Goal: Find contact information: Find contact information

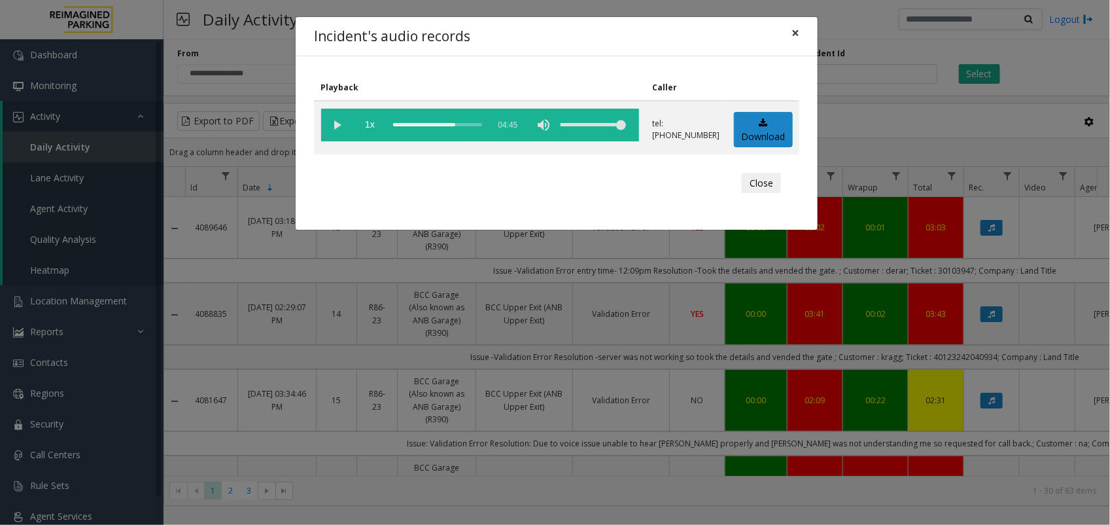
scroll to position [82, 0]
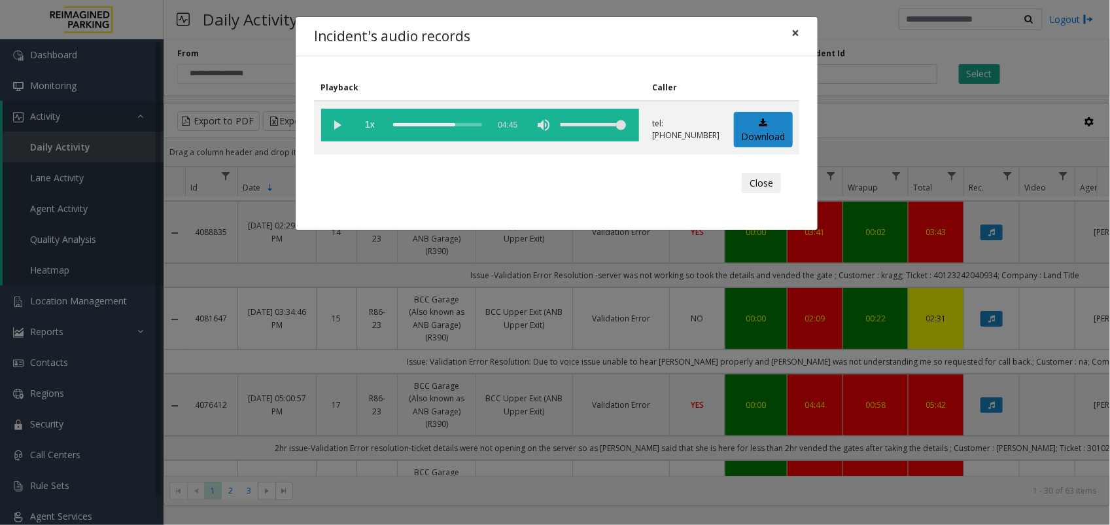
click at [794, 33] on span "×" at bounding box center [796, 33] width 8 height 18
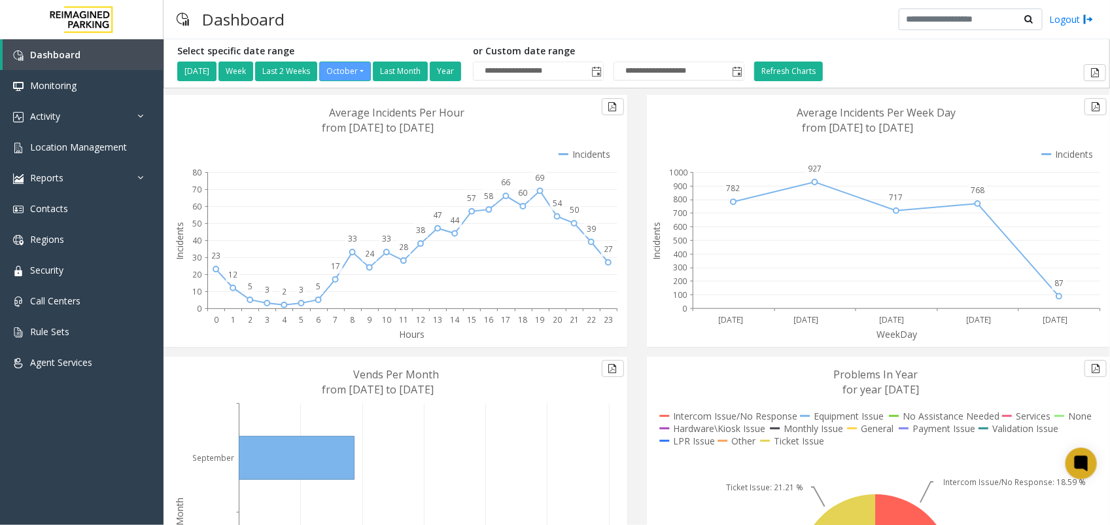
click at [221, 368] on icon at bounding box center [395, 520] width 451 height 327
click at [145, 113] on icon at bounding box center [143, 115] width 13 height 9
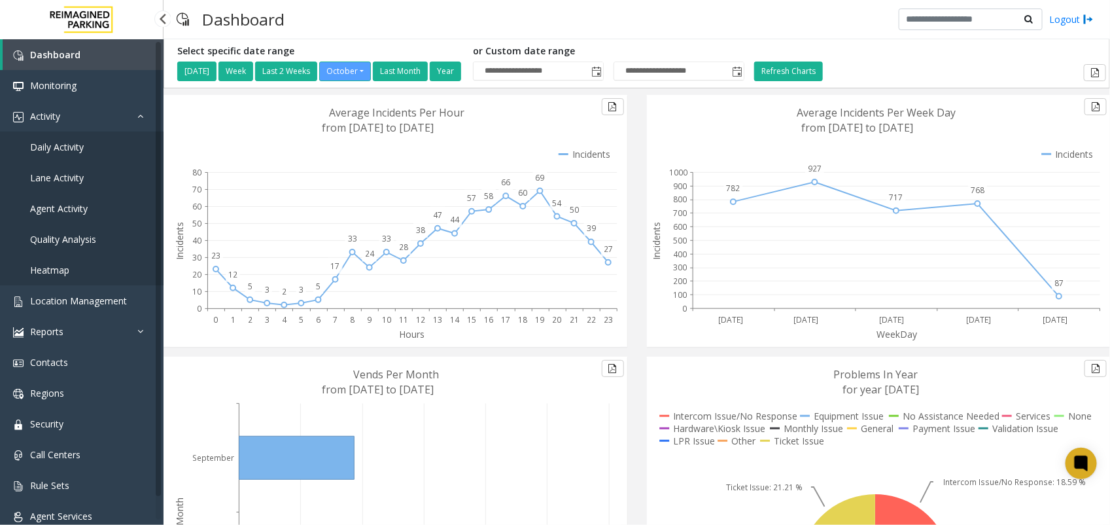
click at [76, 141] on span "Daily Activity" at bounding box center [57, 147] width 54 height 12
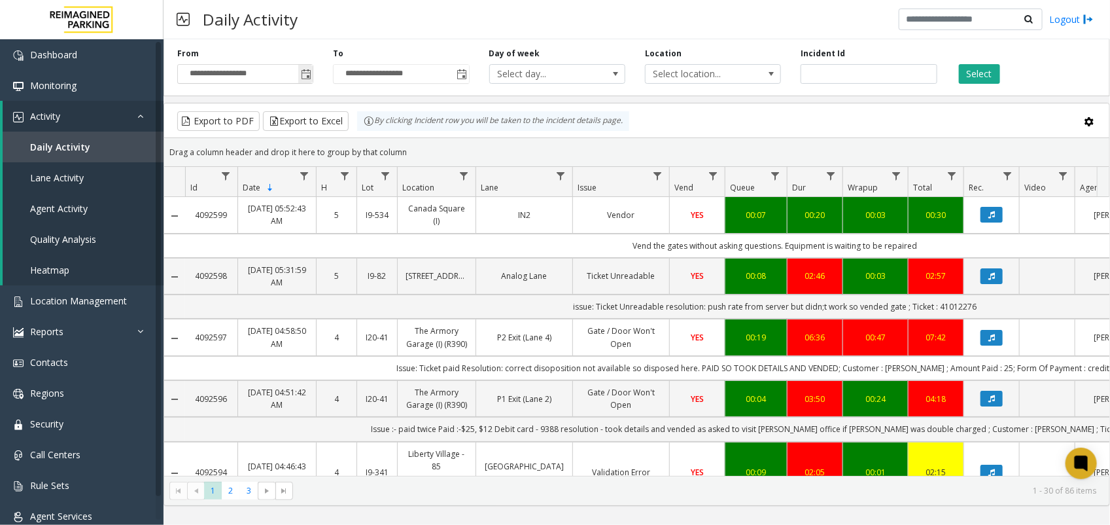
click at [306, 74] on span "Toggle popup" at bounding box center [306, 74] width 10 height 10
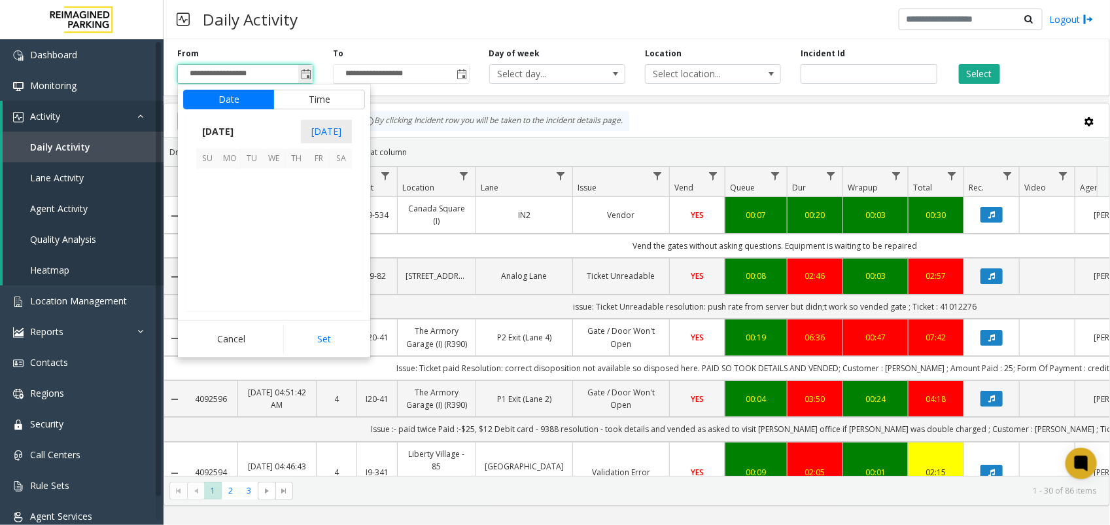
scroll to position [234878, 0]
click at [279, 181] on span "1" at bounding box center [274, 180] width 22 height 22
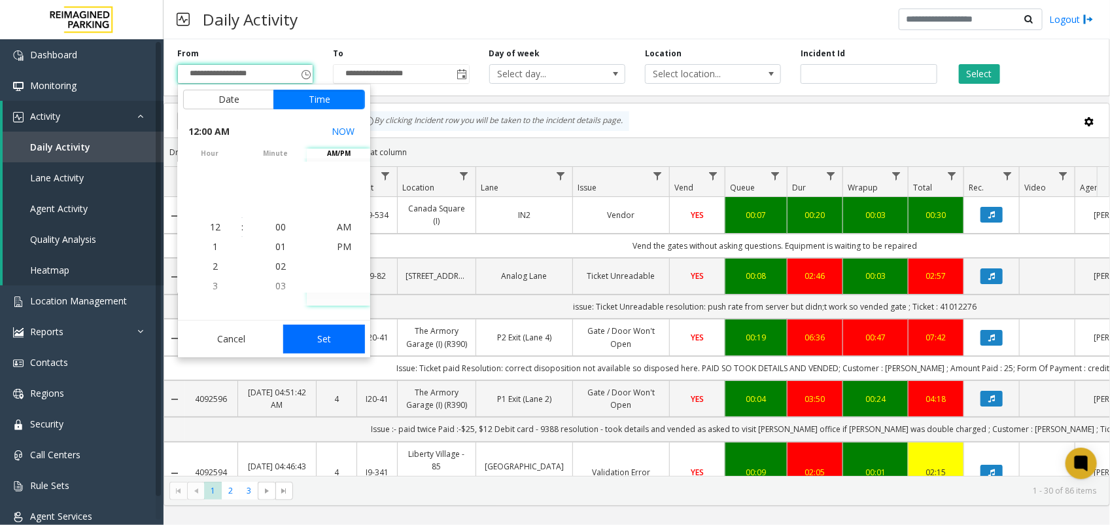
click at [328, 339] on button "Set" at bounding box center [324, 339] width 82 height 29
type input "**********"
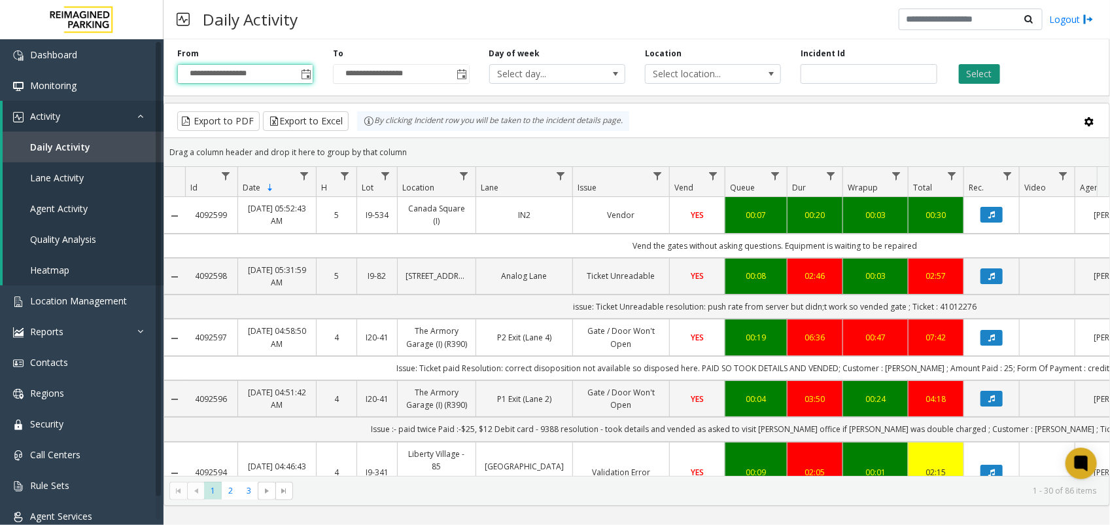
click at [982, 70] on button "Select" at bounding box center [979, 74] width 41 height 20
click at [466, 175] on span "Data table" at bounding box center [464, 176] width 10 height 10
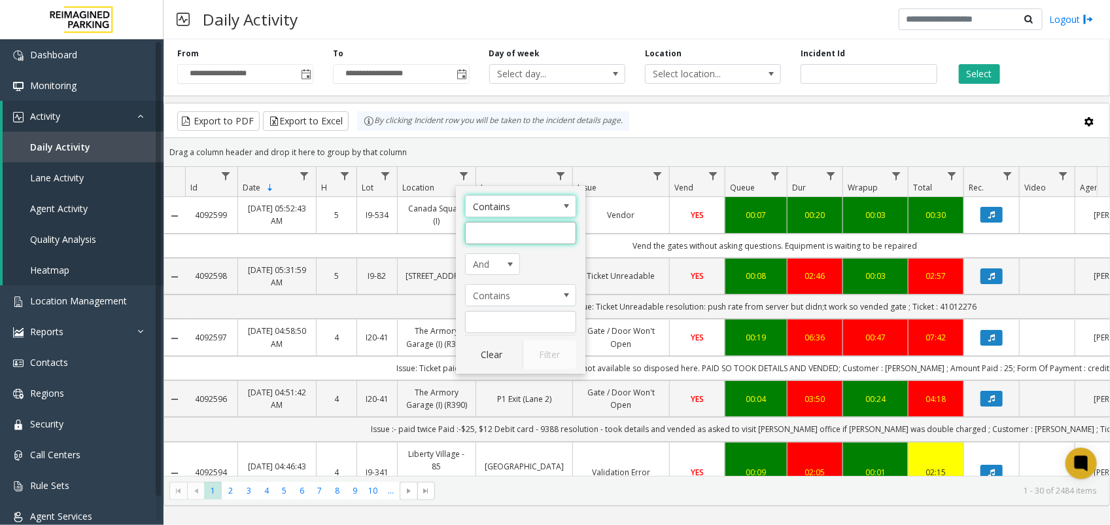
click at [502, 229] on input "Location Filter" at bounding box center [520, 233] width 111 height 22
type input "******"
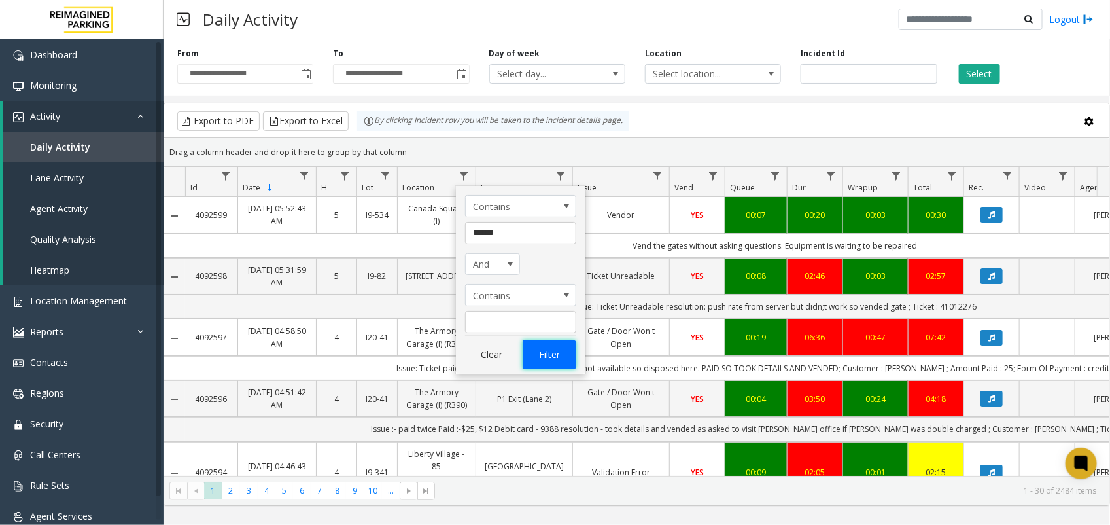
click at [554, 352] on button "Filter" at bounding box center [550, 354] width 54 height 29
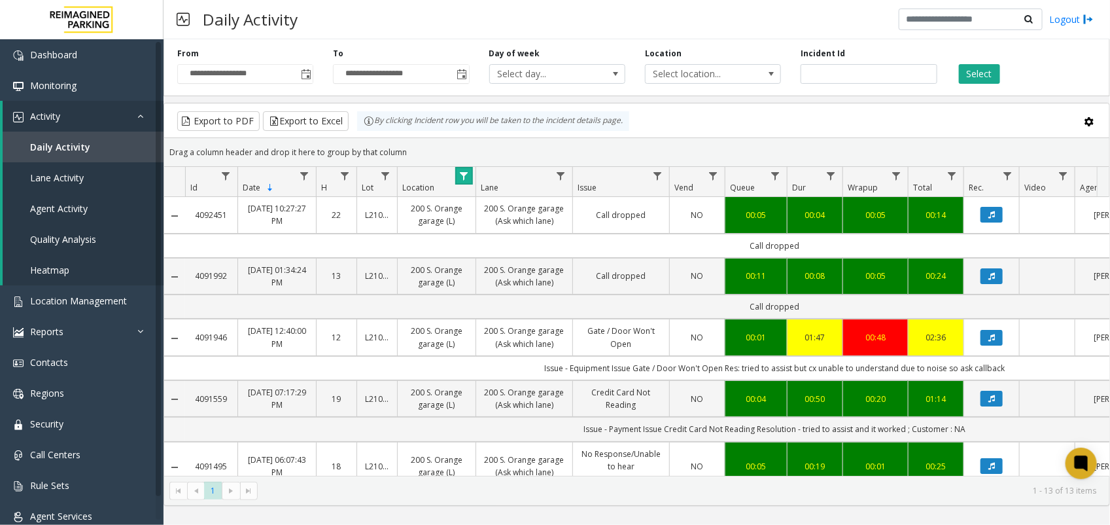
click at [465, 177] on span "Data table" at bounding box center [464, 176] width 10 height 10
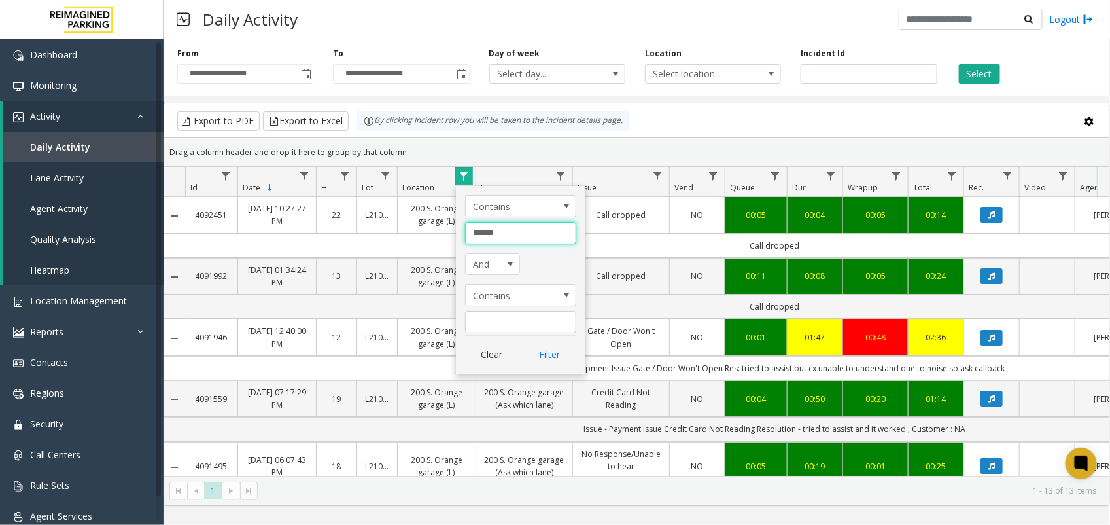
drag, startPoint x: 533, startPoint y: 230, endPoint x: -3, endPoint y: 211, distance: 536.9
click at [0, 211] on html "**********" at bounding box center [555, 262] width 1110 height 525
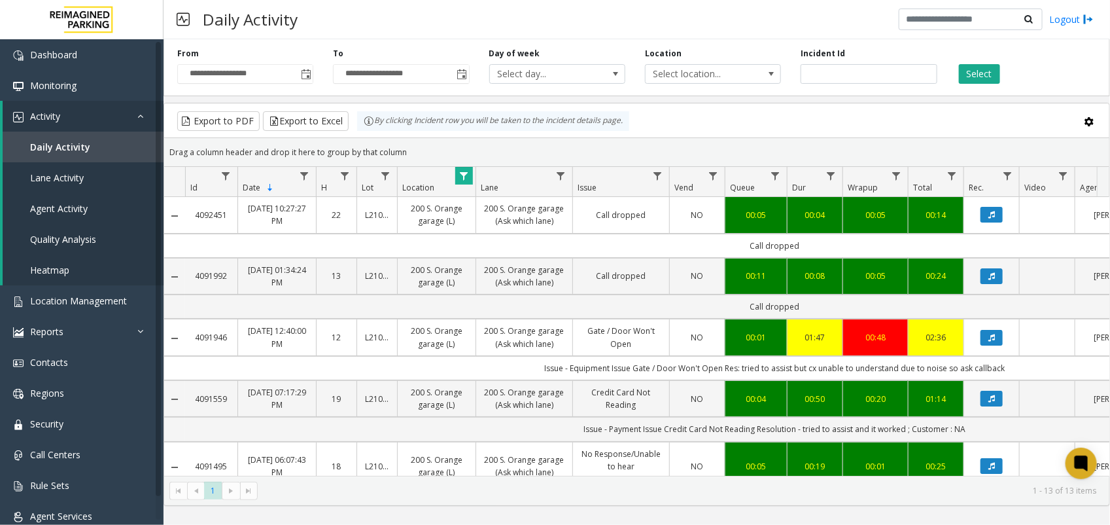
click at [469, 174] on span "Data table" at bounding box center [464, 176] width 10 height 10
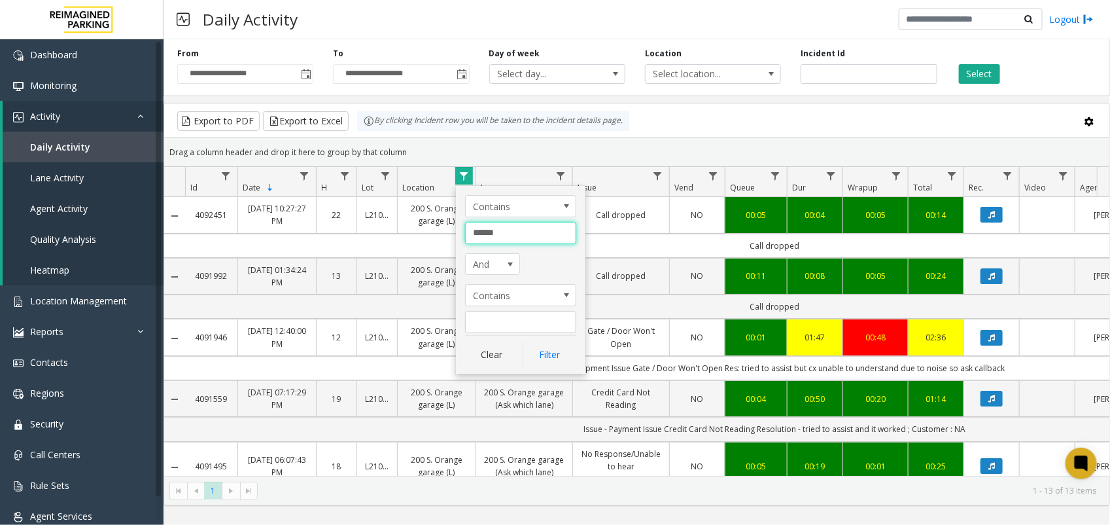
drag, startPoint x: 515, startPoint y: 232, endPoint x: 440, endPoint y: 233, distance: 74.6
click at [440, 233] on app-root "**********" at bounding box center [555, 262] width 1110 height 525
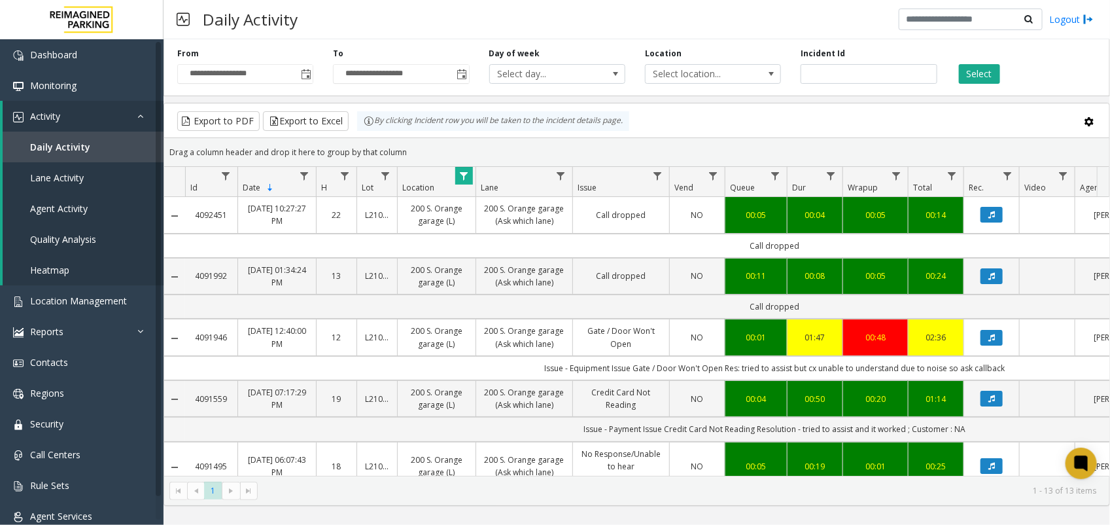
click at [468, 180] on span "Data table" at bounding box center [464, 176] width 10 height 10
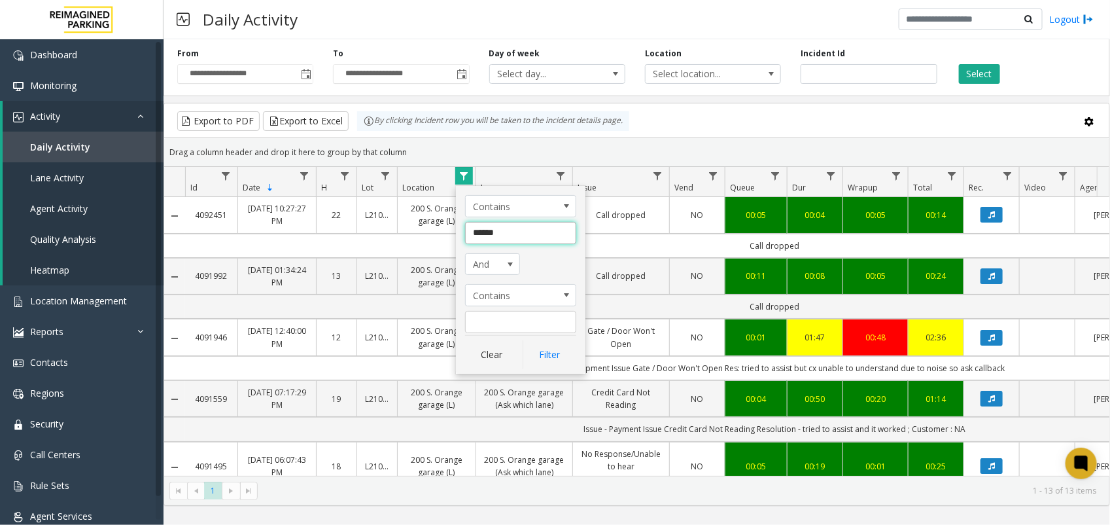
click at [478, 230] on input "******" at bounding box center [520, 233] width 111 height 22
type input "******"
click button "Filter" at bounding box center [550, 354] width 54 height 29
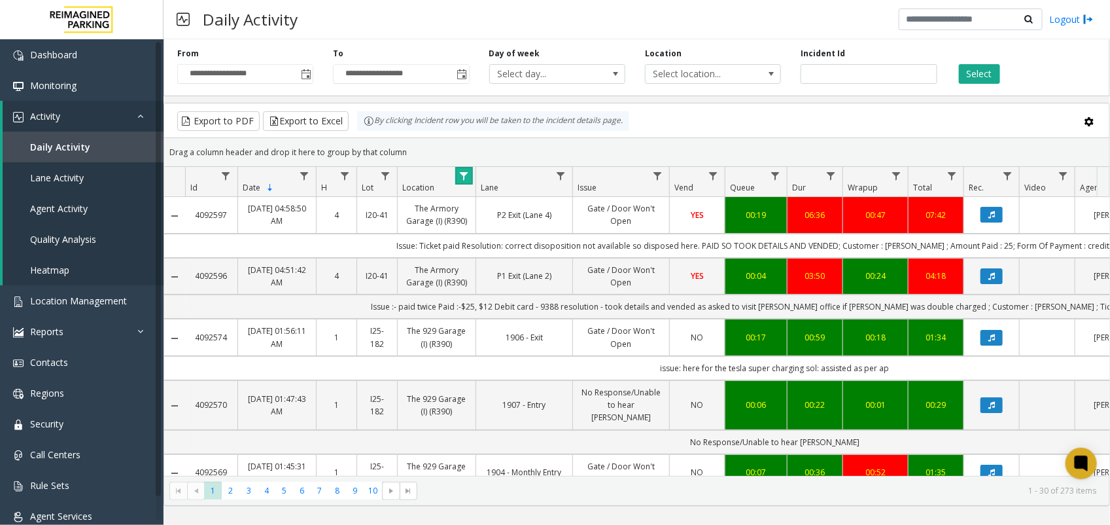
click at [468, 168] on link "Data table" at bounding box center [464, 176] width 18 height 18
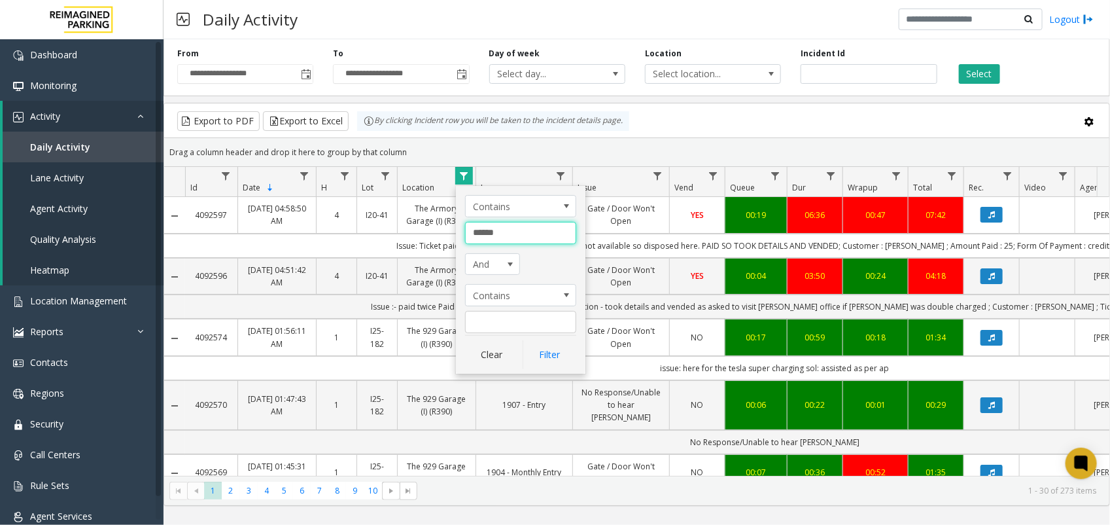
drag, startPoint x: 520, startPoint y: 232, endPoint x: 453, endPoint y: 222, distance: 67.5
click at [453, 222] on app-root "**********" at bounding box center [555, 262] width 1110 height 525
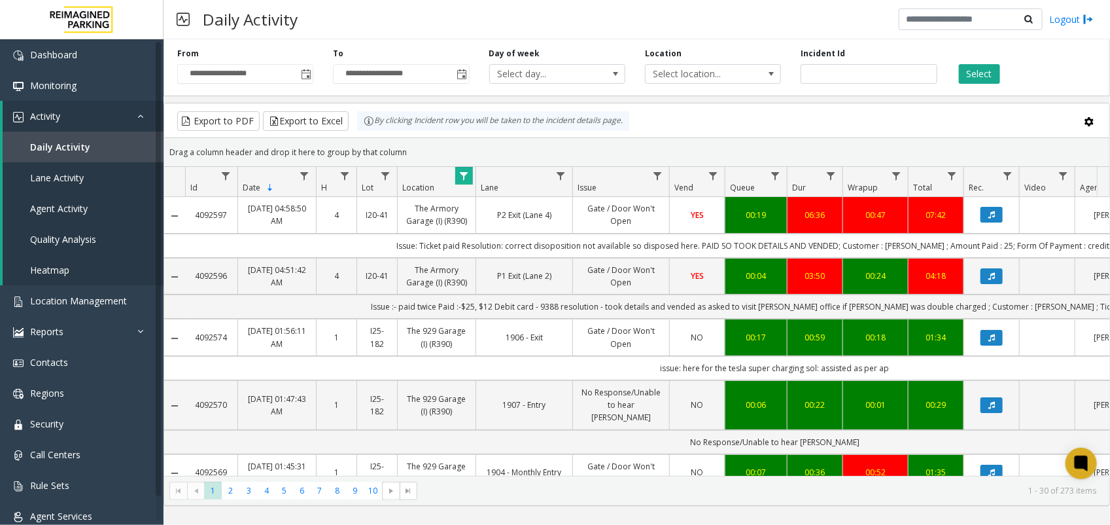
click at [462, 179] on span "Data table" at bounding box center [464, 176] width 10 height 10
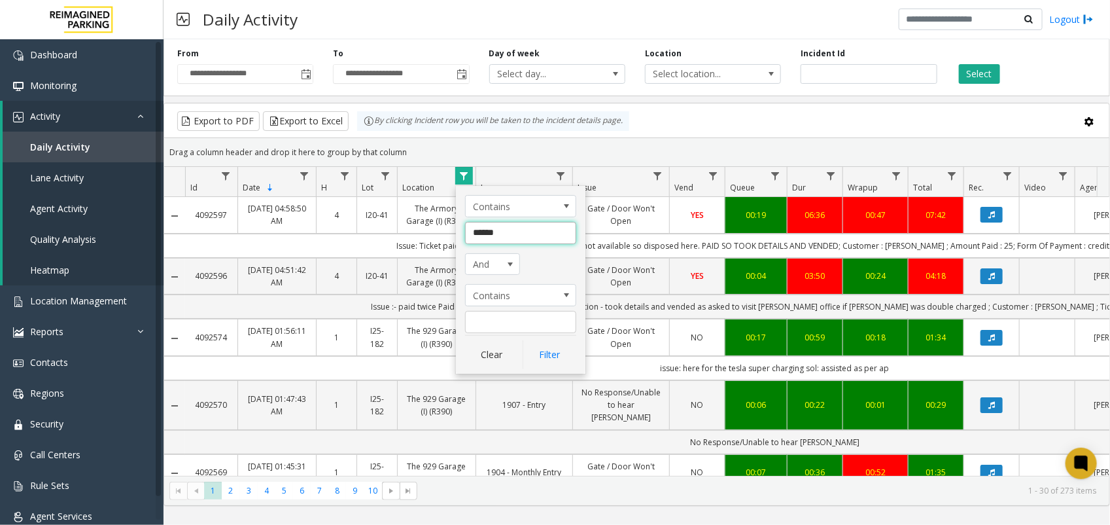
click at [485, 227] on input "******" at bounding box center [520, 233] width 111 height 22
type input "******"
click button "Filter" at bounding box center [550, 354] width 54 height 29
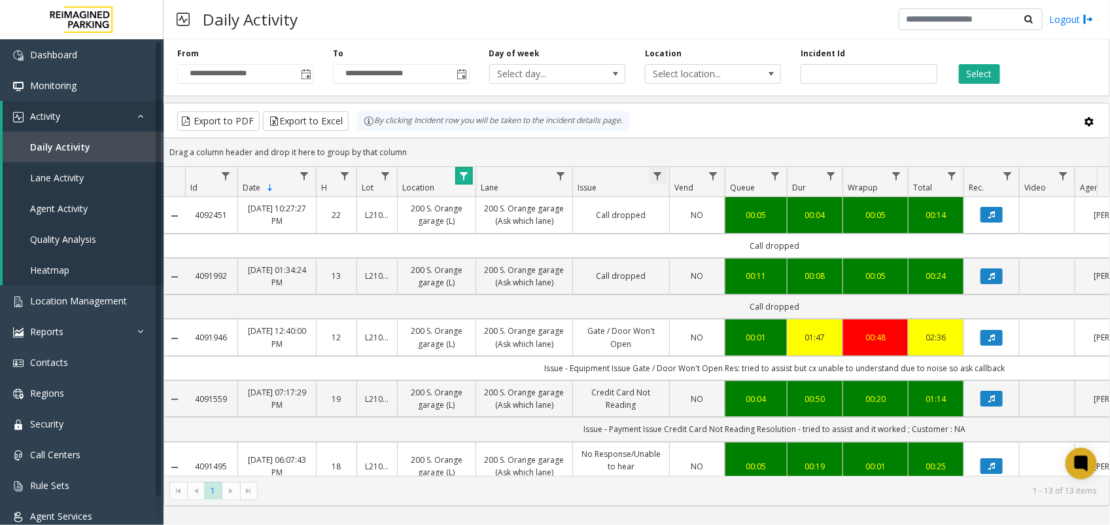
click at [656, 179] on span "Data table" at bounding box center [657, 176] width 10 height 10
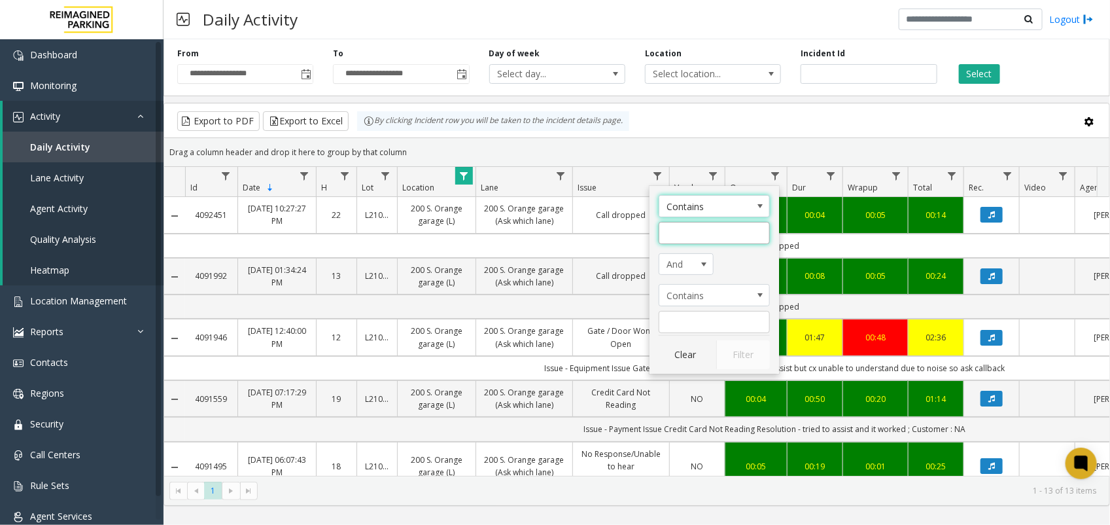
click at [697, 232] on input "Issue Filter" at bounding box center [714, 233] width 111 height 22
type input "******"
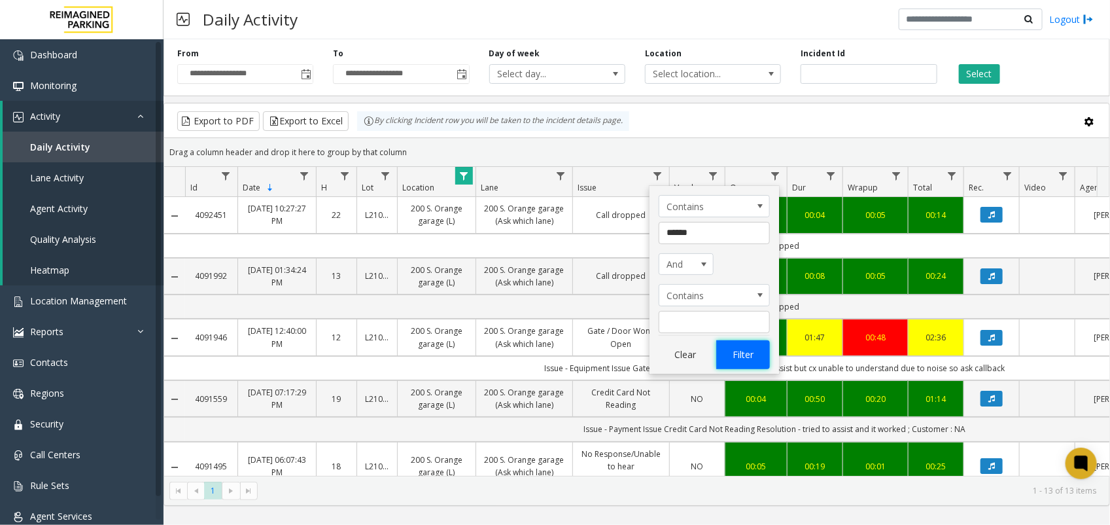
click at [764, 351] on button "Filter" at bounding box center [743, 354] width 54 height 29
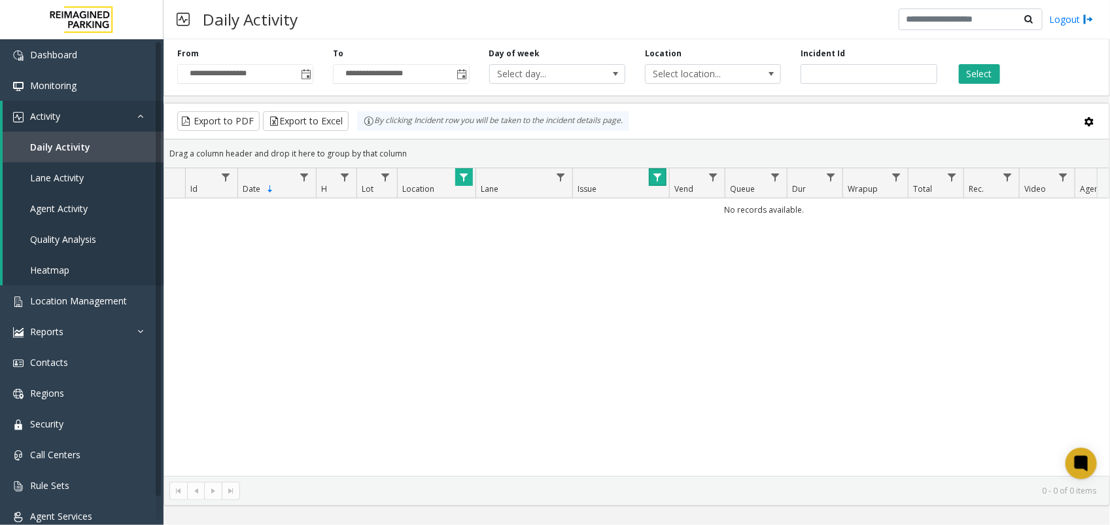
click at [659, 178] on span "Data table" at bounding box center [657, 177] width 10 height 10
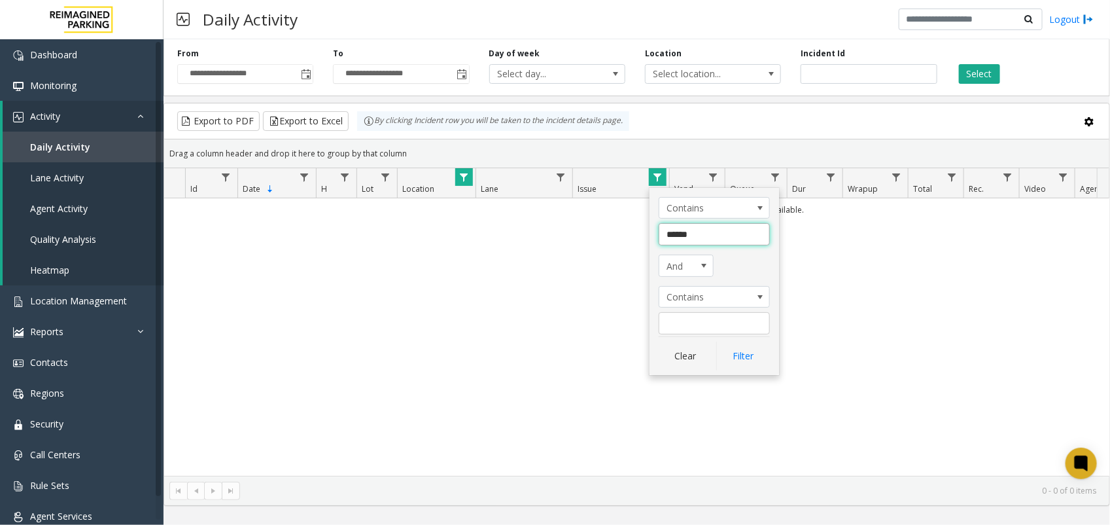
click at [681, 231] on input "******" at bounding box center [714, 234] width 111 height 22
type input "******"
click button "Filter" at bounding box center [743, 356] width 54 height 29
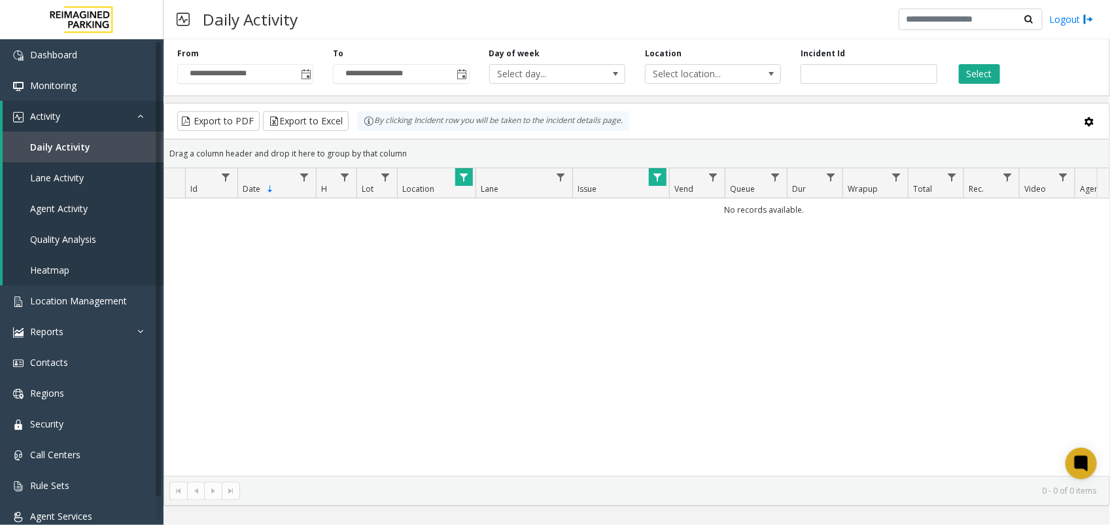
click at [660, 177] on span "Data table" at bounding box center [657, 177] width 10 height 10
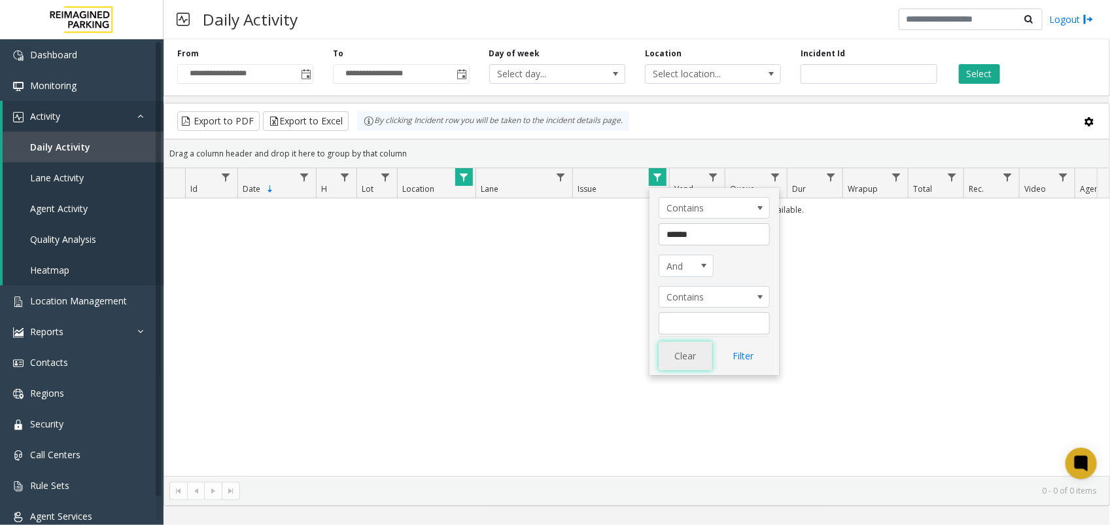
click at [677, 353] on button "Clear" at bounding box center [686, 356] width 54 height 29
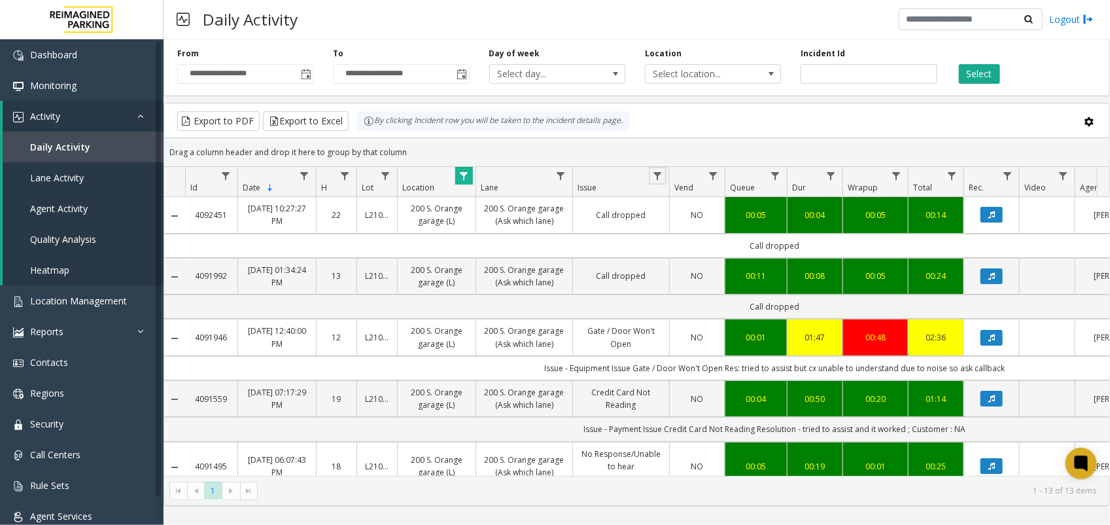
click at [468, 173] on span "Data table" at bounding box center [464, 176] width 10 height 10
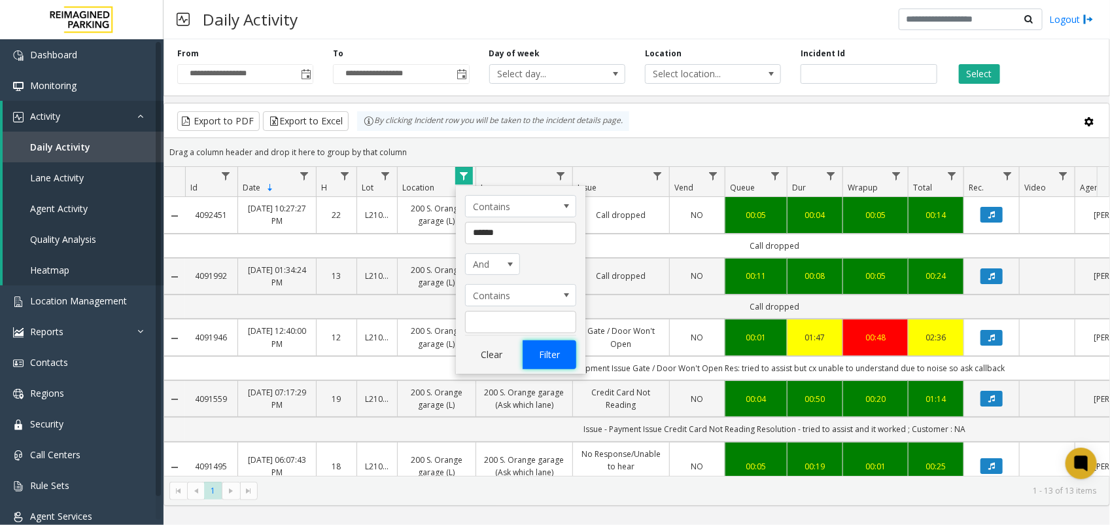
click at [554, 358] on button "Filter" at bounding box center [550, 354] width 54 height 29
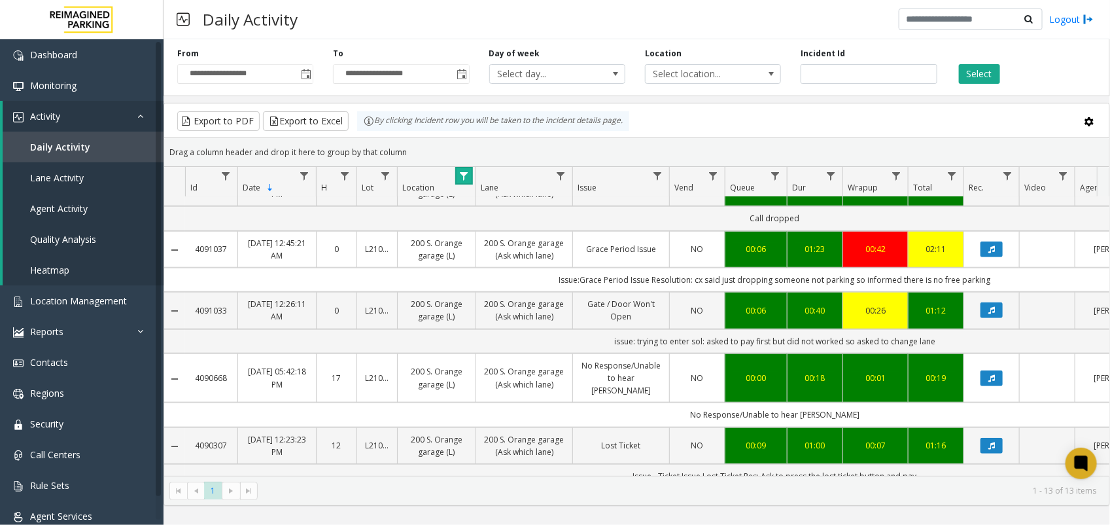
scroll to position [455, 0]
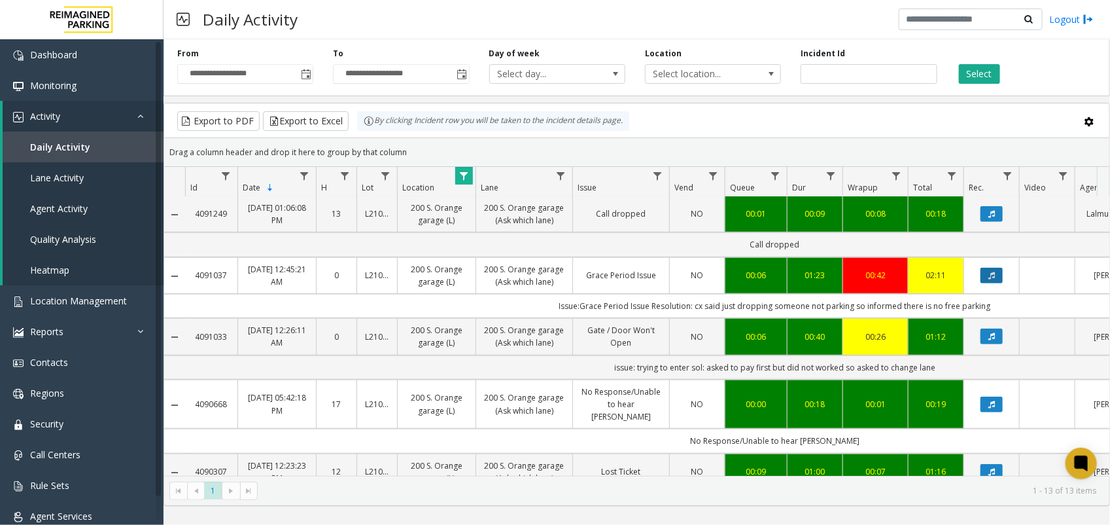
click at [990, 272] on icon "Data table" at bounding box center [992, 276] width 7 height 8
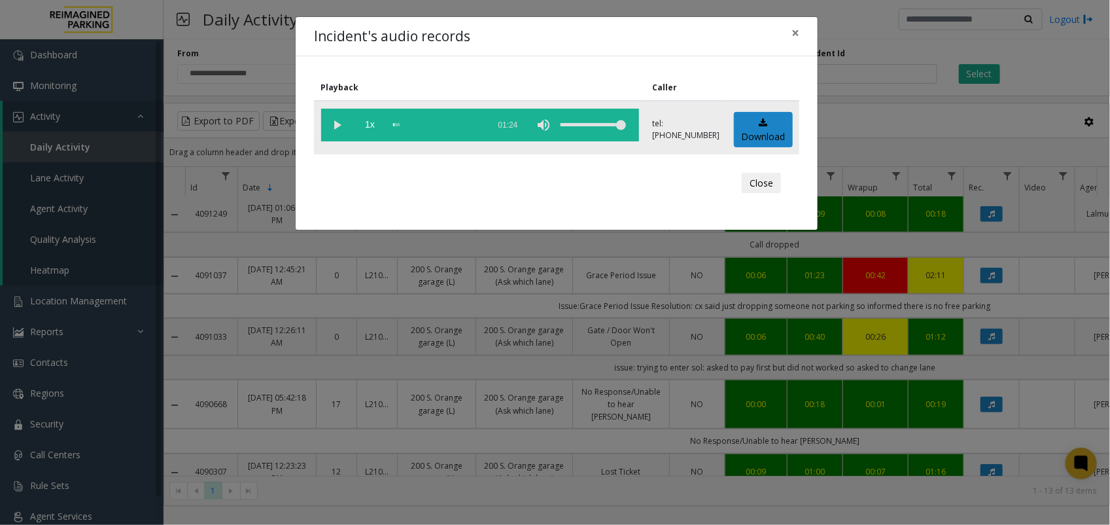
click at [334, 121] on vg-play-pause at bounding box center [337, 125] width 33 height 33
click at [627, 502] on div "Incident's audio records × Playback Caller 1x 01:24 tel:[PHONE_NUMBER] Download…" at bounding box center [555, 262] width 1110 height 525
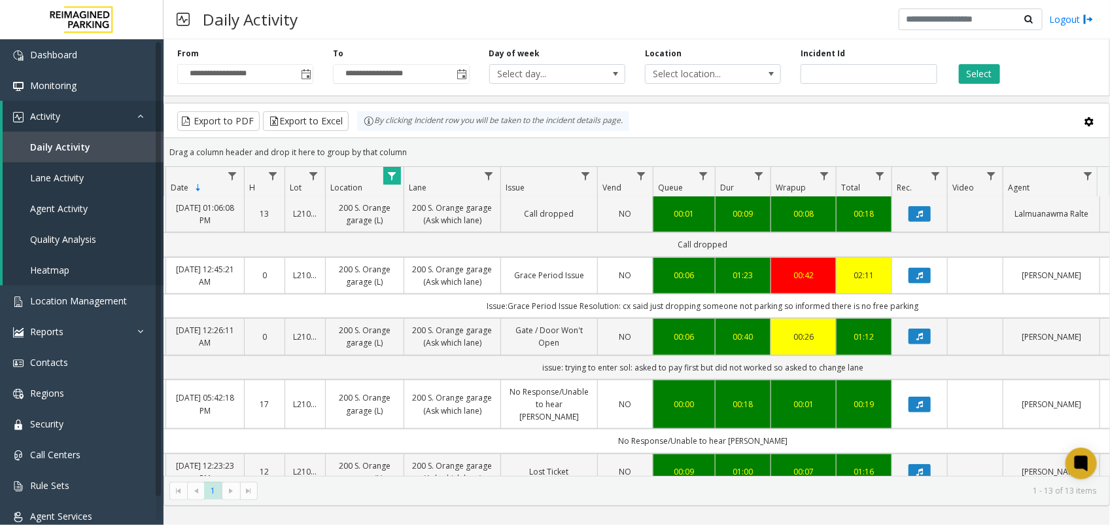
scroll to position [0, 0]
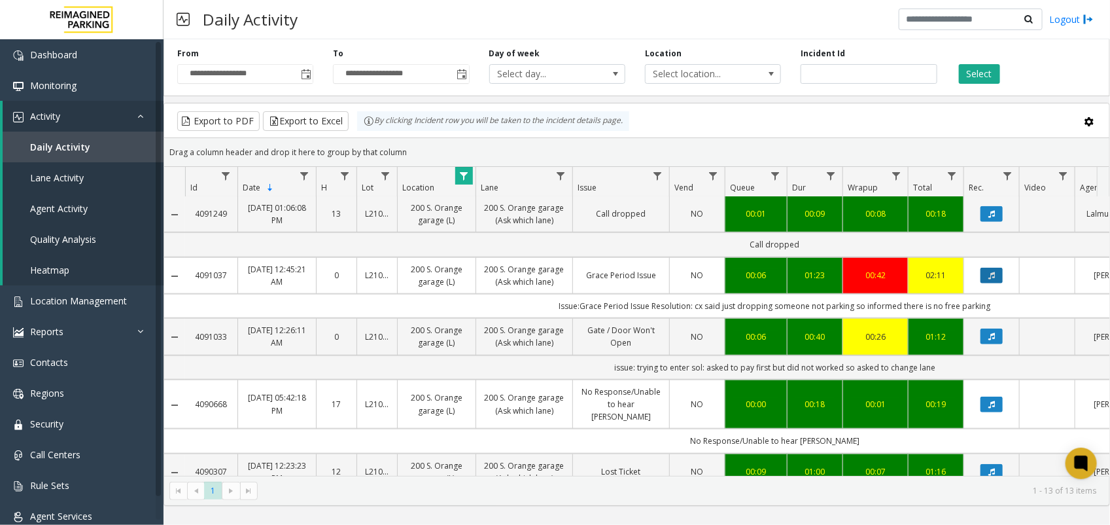
click at [995, 272] on icon "Data table" at bounding box center [992, 276] width 7 height 8
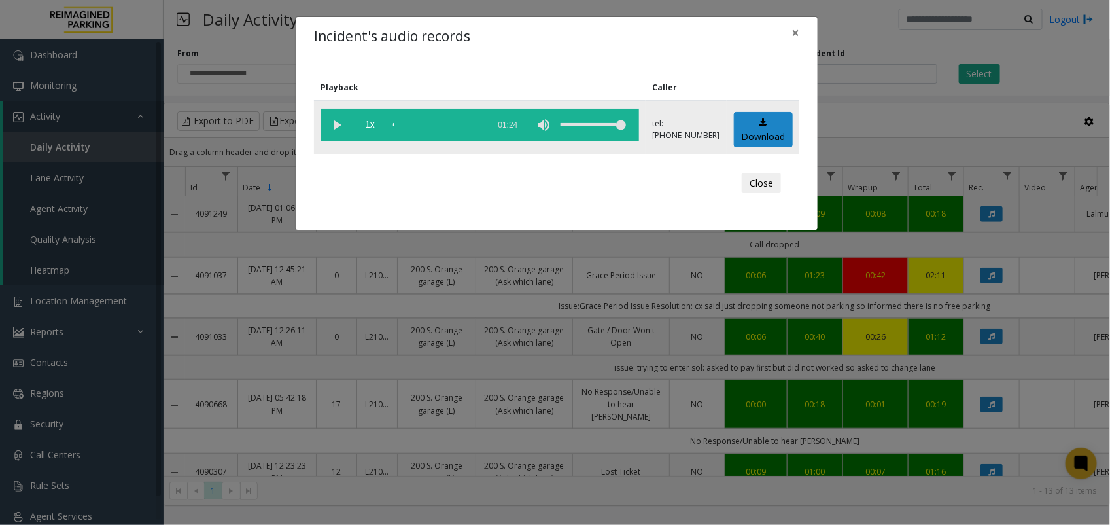
click at [334, 124] on vg-play-pause at bounding box center [337, 125] width 33 height 33
click at [796, 34] on span "×" at bounding box center [796, 33] width 8 height 18
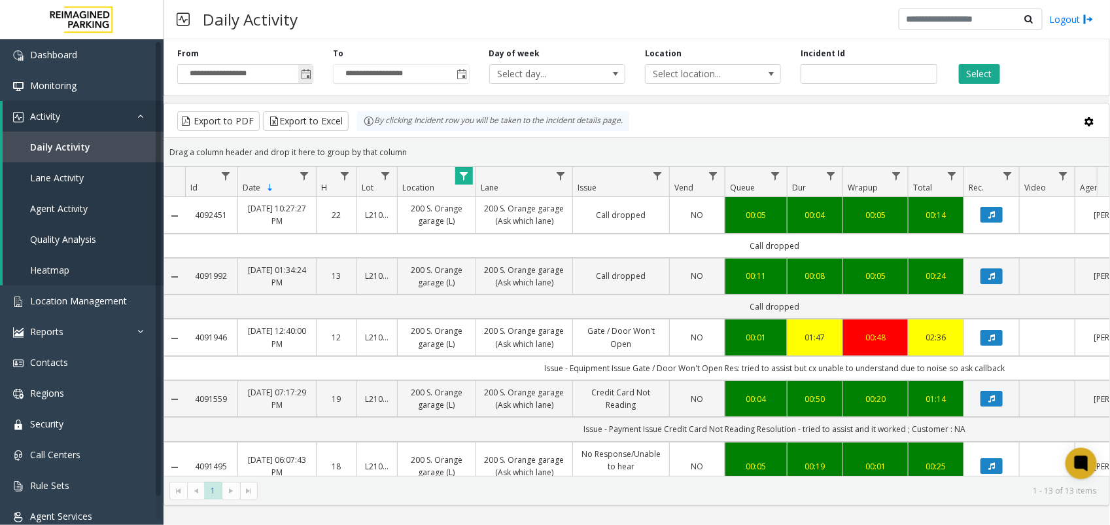
click at [302, 74] on span "Toggle popup" at bounding box center [306, 74] width 10 height 10
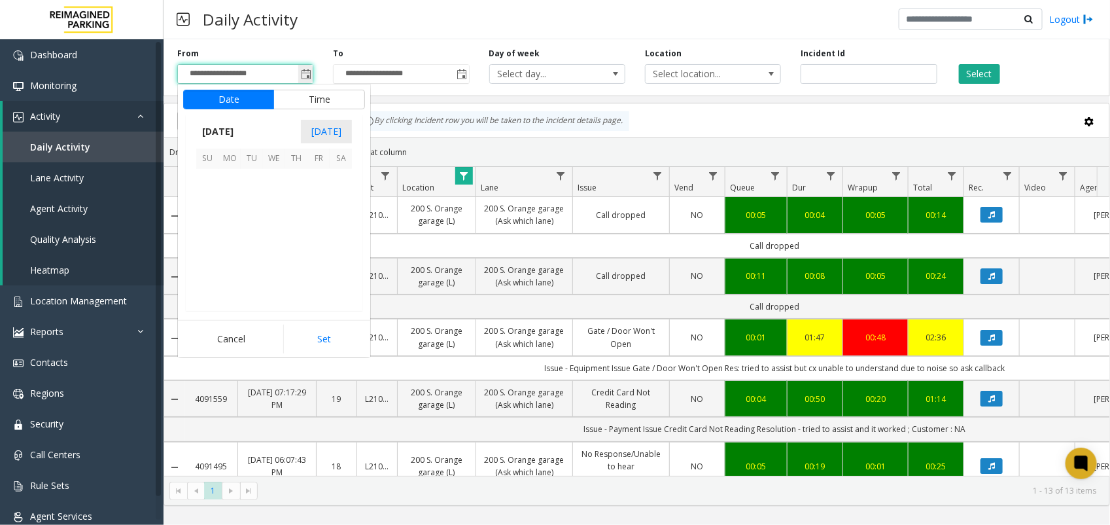
scroll to position [234878, 0]
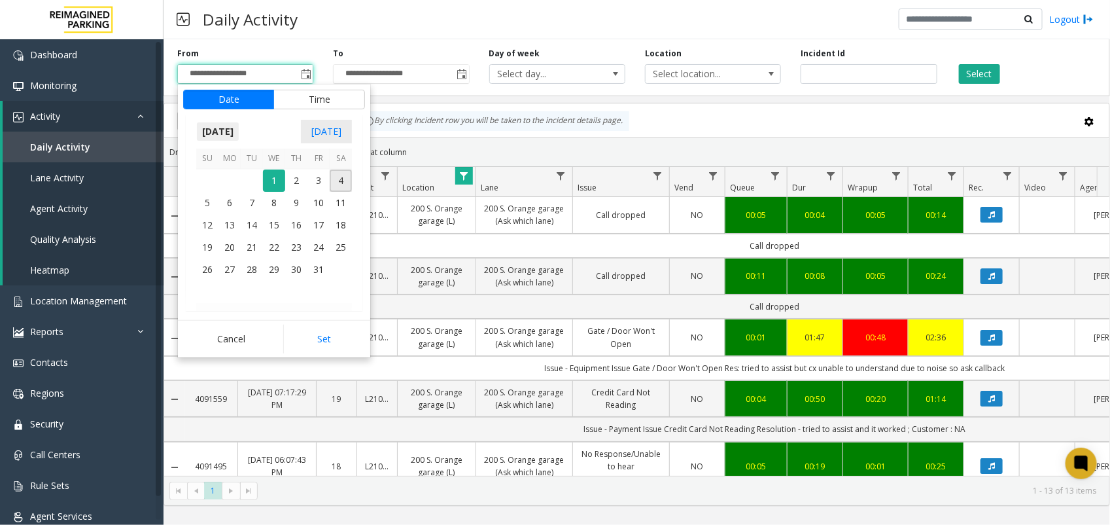
click at [239, 129] on span "[DATE]" at bounding box center [217, 132] width 43 height 20
click at [208, 219] on span "Sep" at bounding box center [211, 222] width 31 height 31
click at [227, 175] on span "1" at bounding box center [230, 180] width 22 height 22
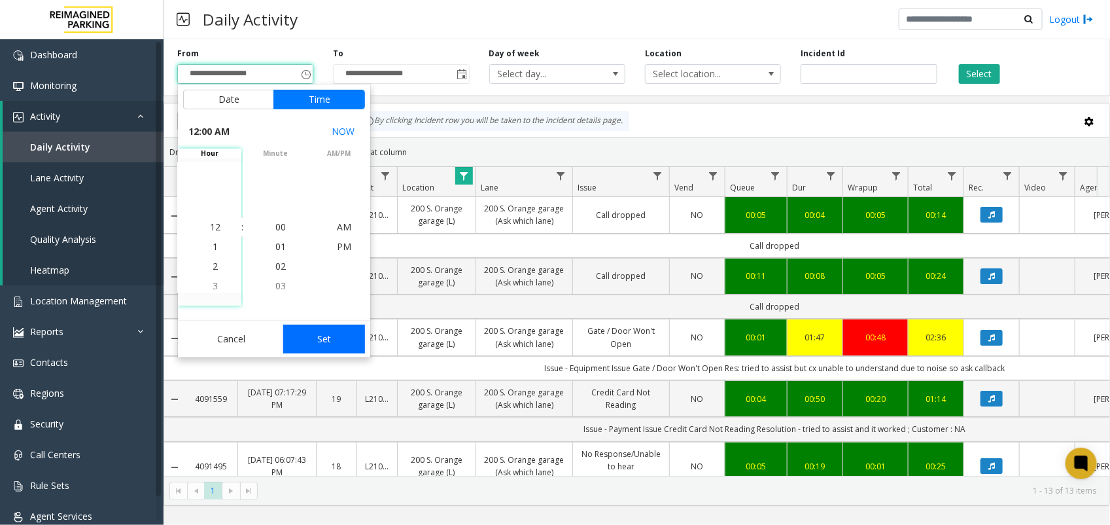
click at [328, 336] on button "Set" at bounding box center [324, 339] width 82 height 29
type input "**********"
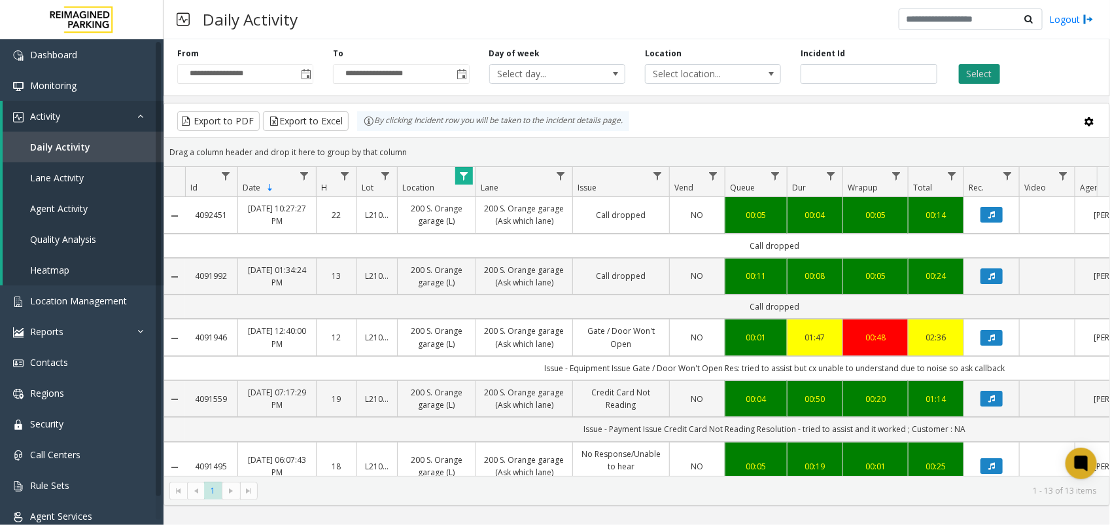
click at [972, 73] on button "Select" at bounding box center [979, 74] width 41 height 20
click at [658, 170] on link "Data table" at bounding box center [658, 176] width 18 height 18
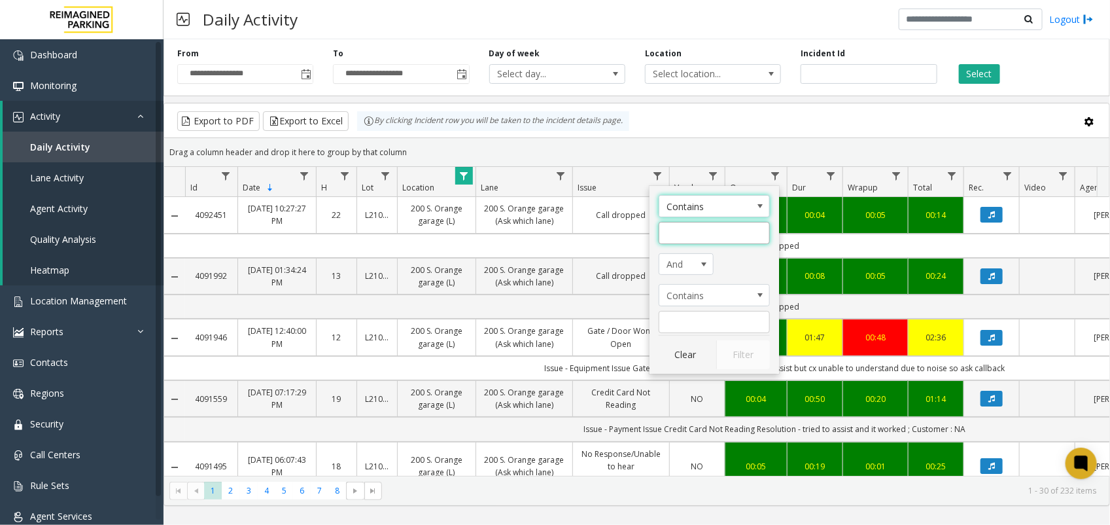
click at [697, 232] on input "Issue Filter" at bounding box center [714, 233] width 111 height 22
type input "****"
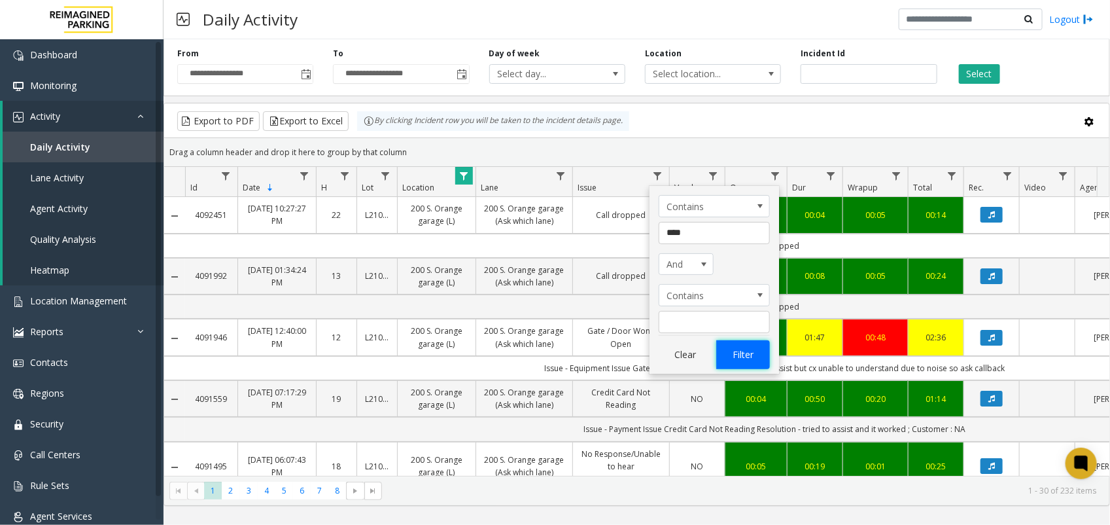
click at [743, 350] on button "Filter" at bounding box center [743, 354] width 54 height 29
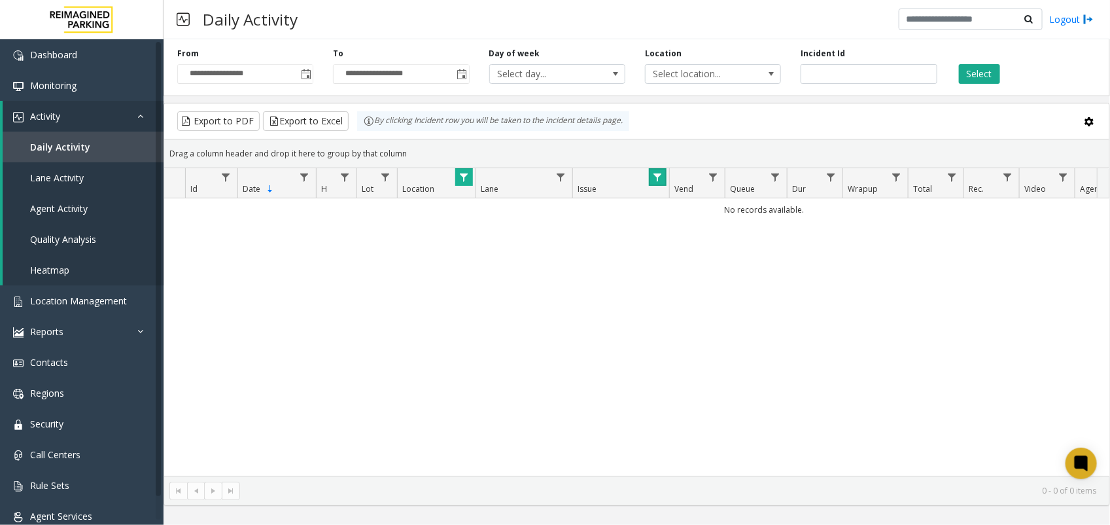
click at [661, 178] on span "Data table" at bounding box center [657, 177] width 10 height 10
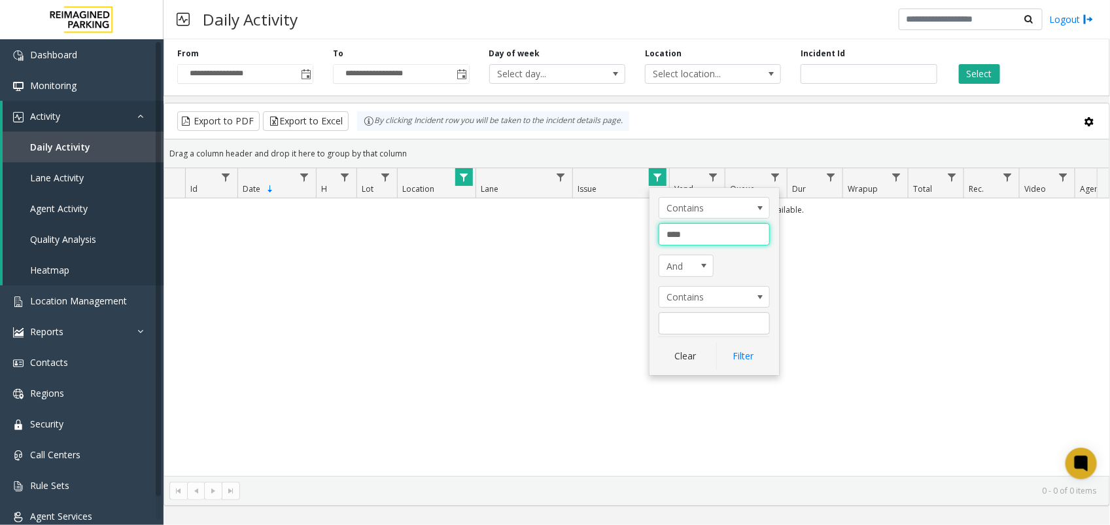
drag, startPoint x: 697, startPoint y: 234, endPoint x: 276, endPoint y: 245, distance: 421.5
click at [276, 245] on app-root "**********" at bounding box center [555, 262] width 1110 height 525
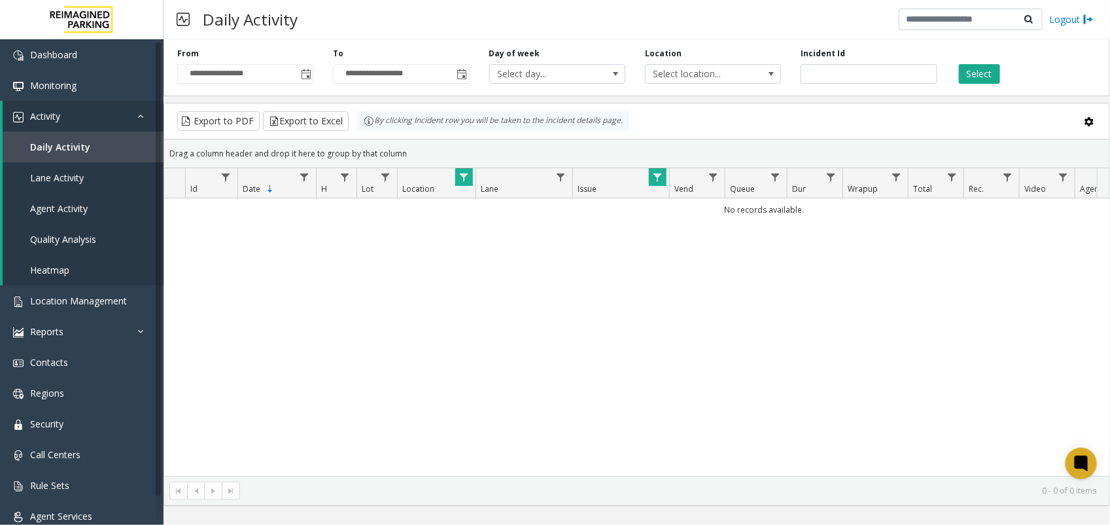
click at [655, 177] on span "Data table" at bounding box center [657, 177] width 10 height 10
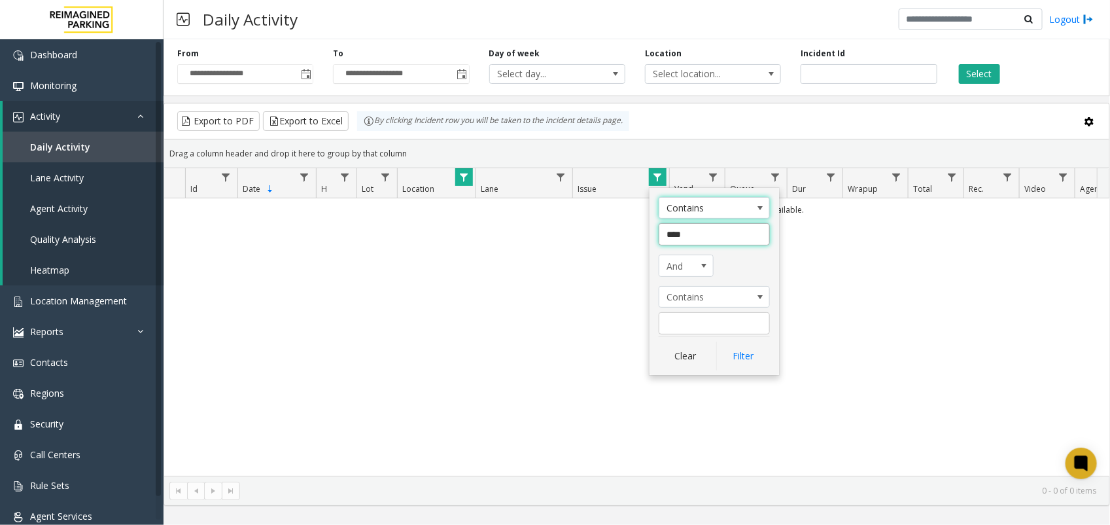
click at [669, 232] on input "****" at bounding box center [714, 234] width 111 height 22
type input "******"
click button "Filter" at bounding box center [743, 356] width 54 height 29
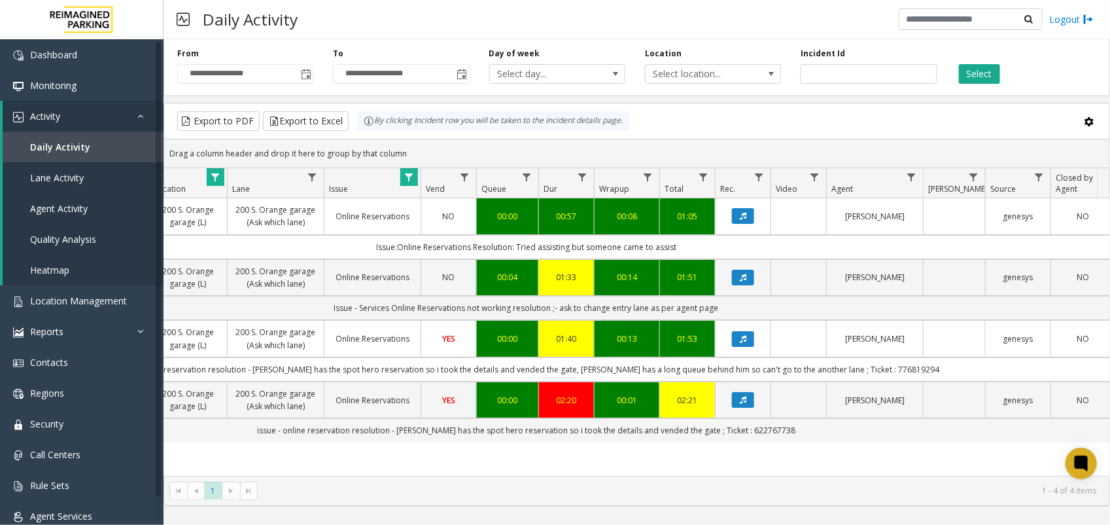
scroll to position [0, 267]
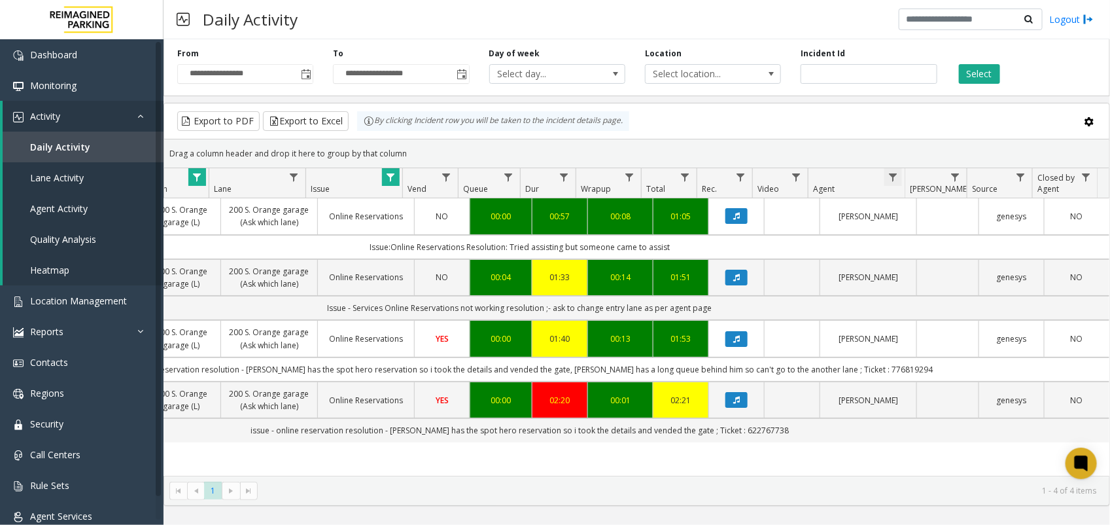
click at [891, 178] on span "Data table" at bounding box center [893, 177] width 10 height 10
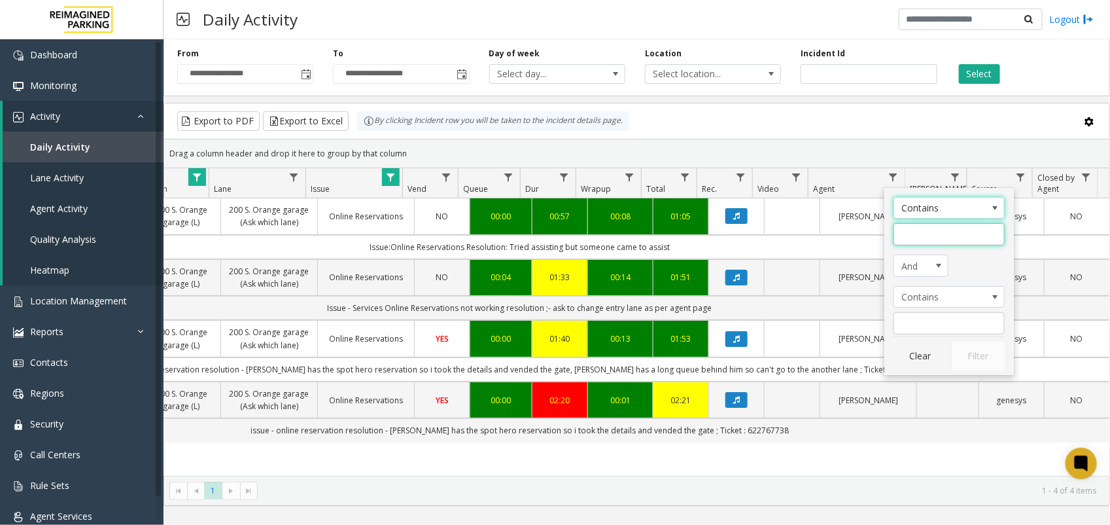
click at [909, 239] on input "Agent Filter" at bounding box center [949, 234] width 111 height 22
type input "*****"
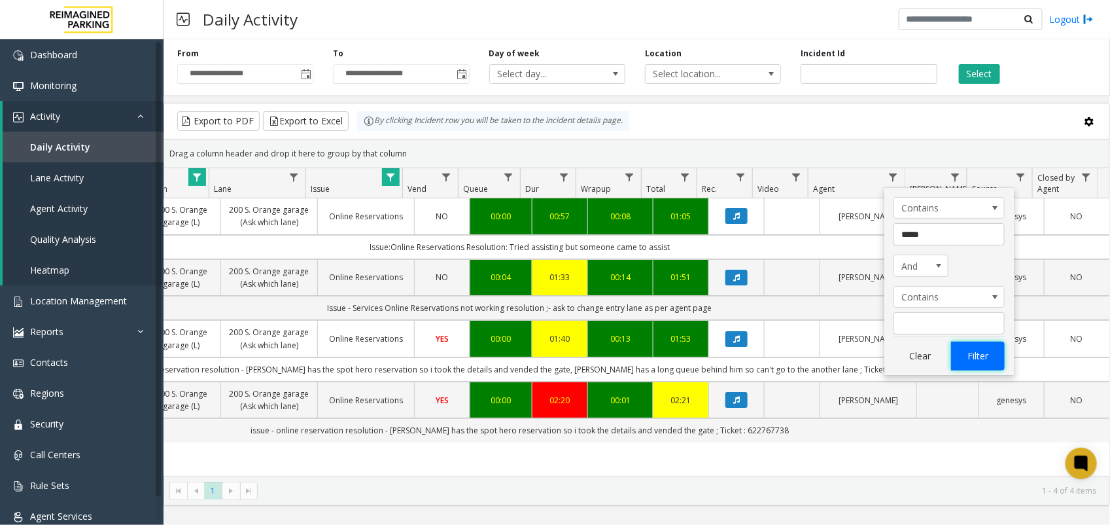
click at [981, 357] on button "Filter" at bounding box center [978, 356] width 54 height 29
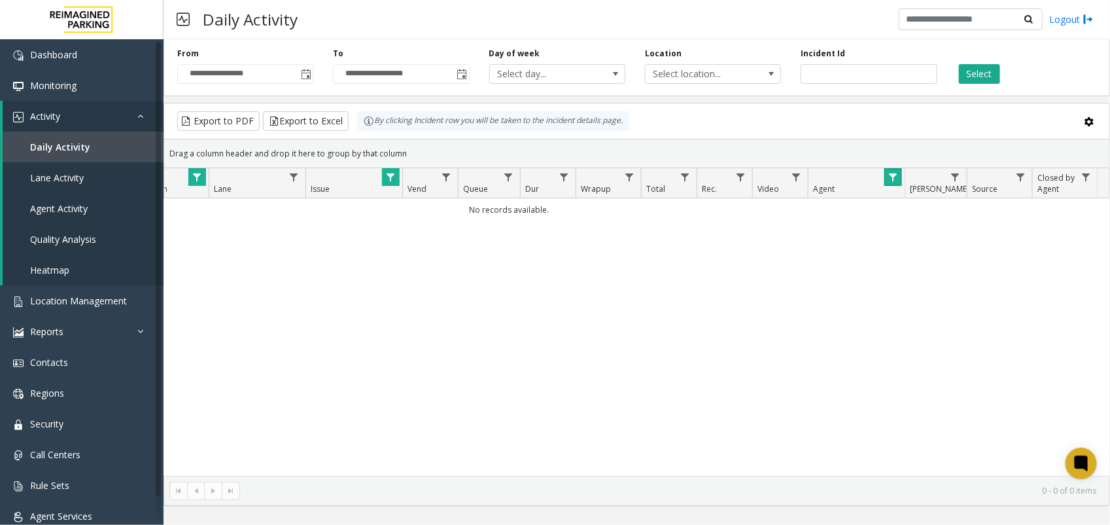
click at [894, 182] on span "Data table" at bounding box center [893, 177] width 10 height 10
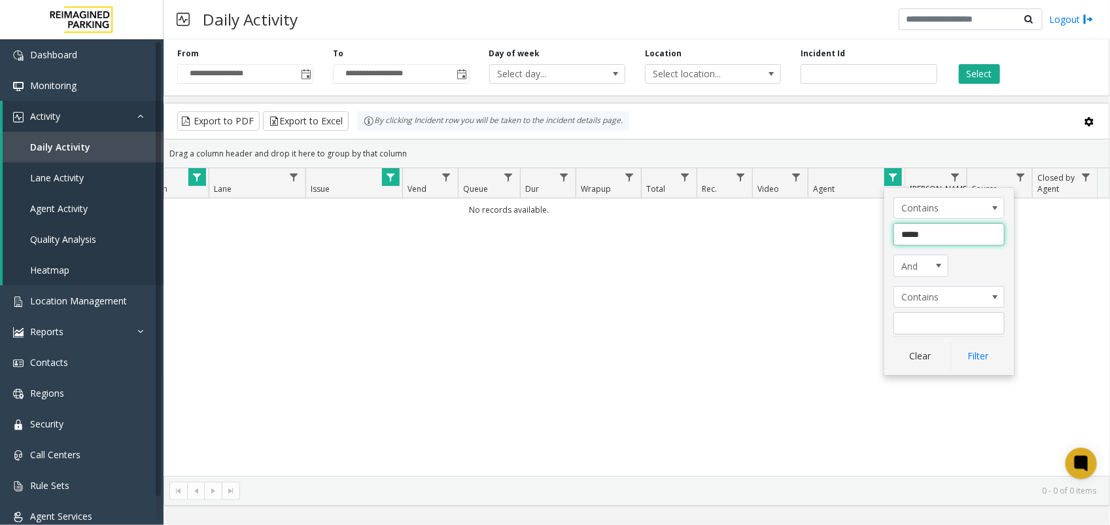
click at [911, 236] on input "*****" at bounding box center [949, 234] width 111 height 22
click at [942, 243] on input "Agent Filter" at bounding box center [949, 234] width 111 height 22
type input "****"
click at [981, 363] on button "Filter" at bounding box center [978, 356] width 54 height 29
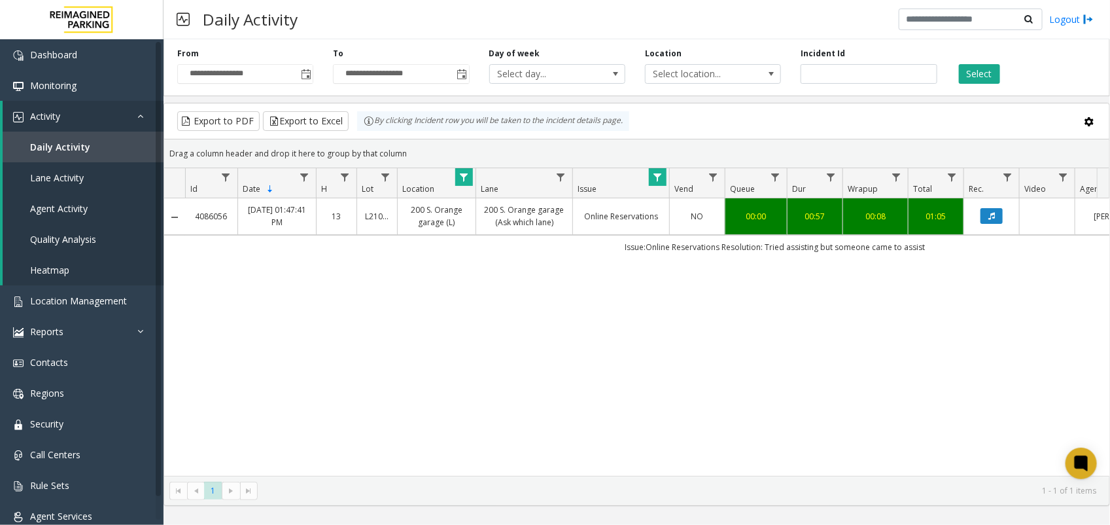
click at [659, 178] on span "Data table" at bounding box center [657, 177] width 10 height 10
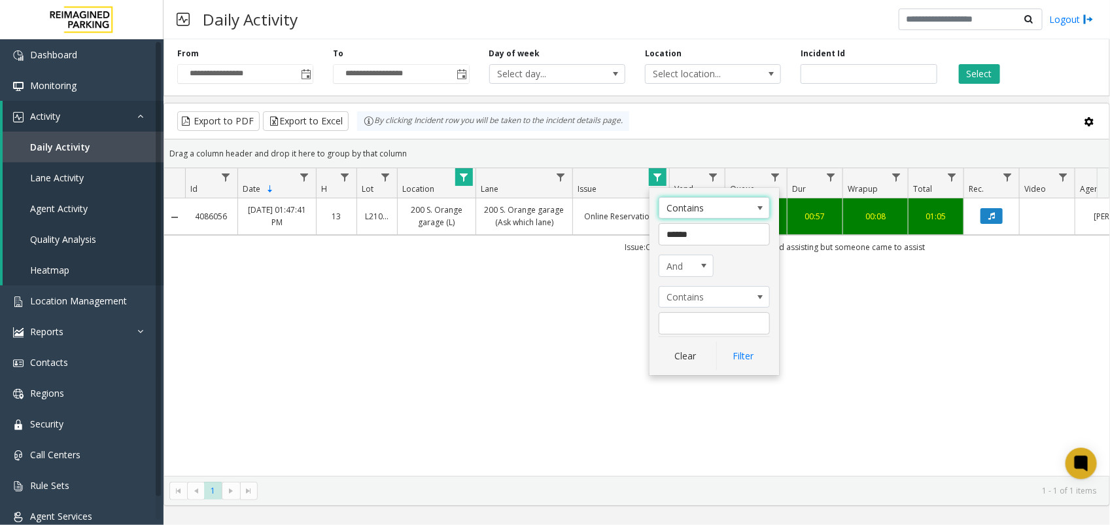
click at [531, 322] on div "4086056 [DATE] 01:47:41 PM 13 L21086700 200 S. Orange garage (L) 200 S. Orange …" at bounding box center [636, 336] width 945 height 277
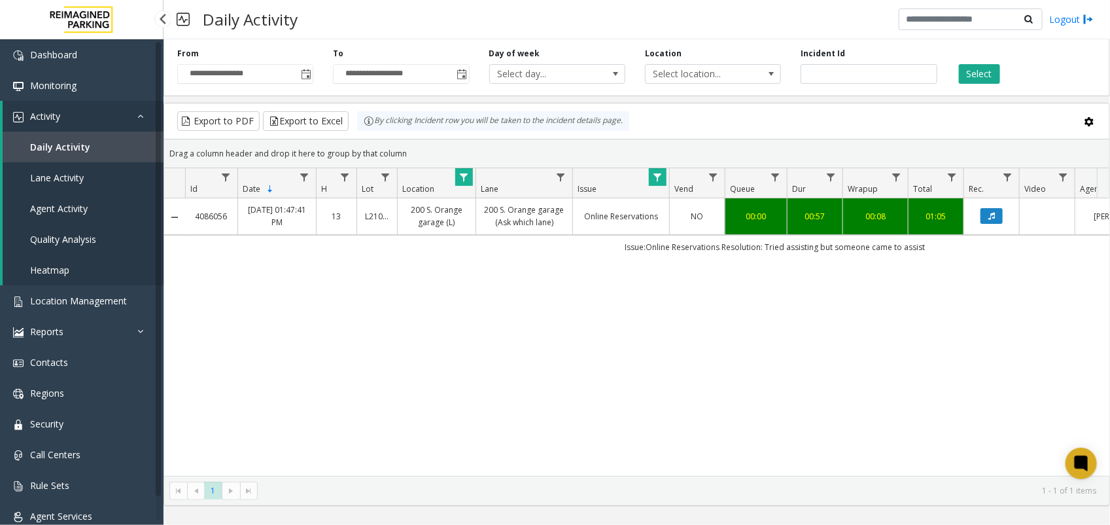
click at [67, 143] on span "Daily Activity" at bounding box center [60, 147] width 60 height 12
click at [69, 174] on span "Lane Activity" at bounding box center [57, 177] width 54 height 12
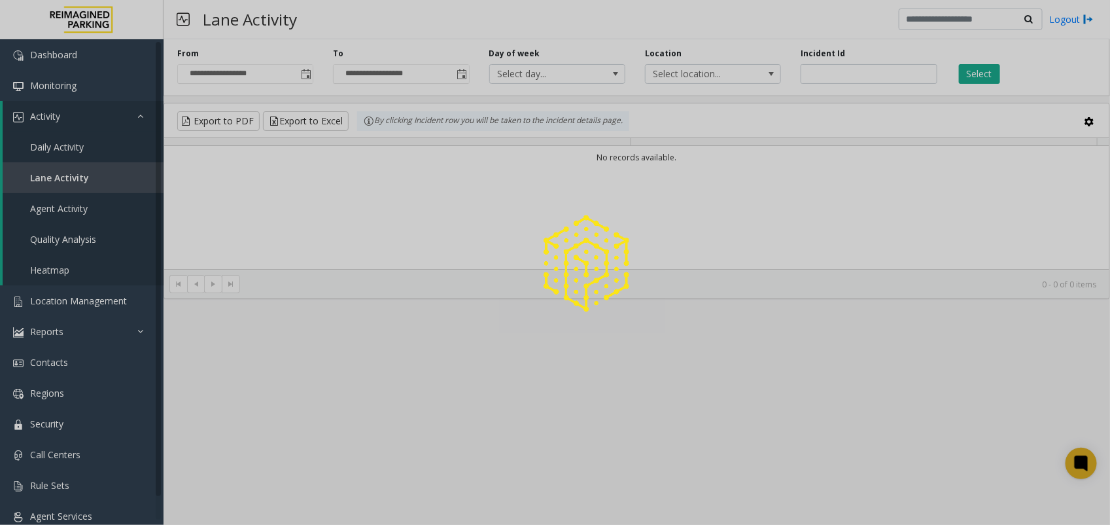
click at [67, 141] on div at bounding box center [555, 262] width 1110 height 525
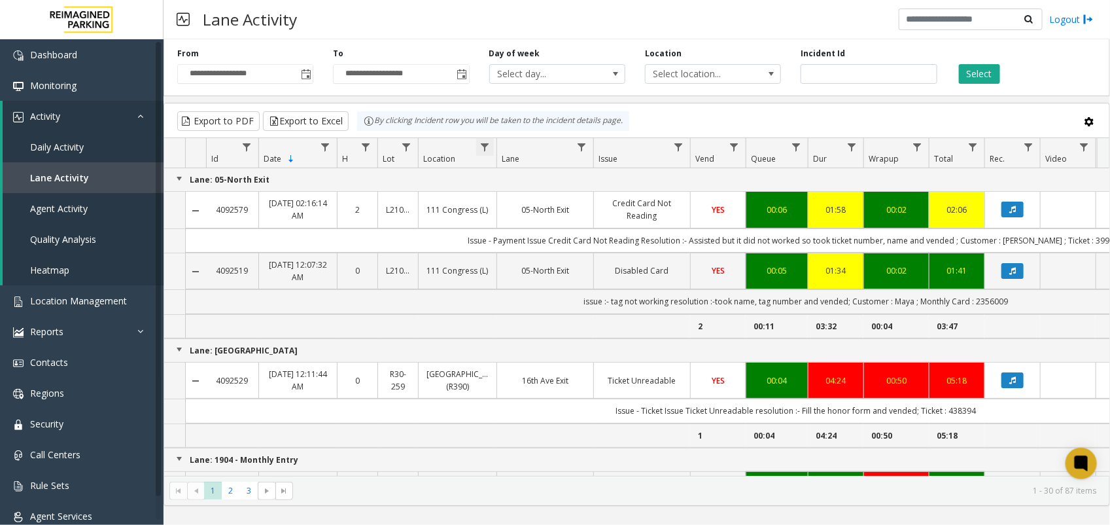
click at [485, 145] on span "Data table" at bounding box center [485, 147] width 10 height 10
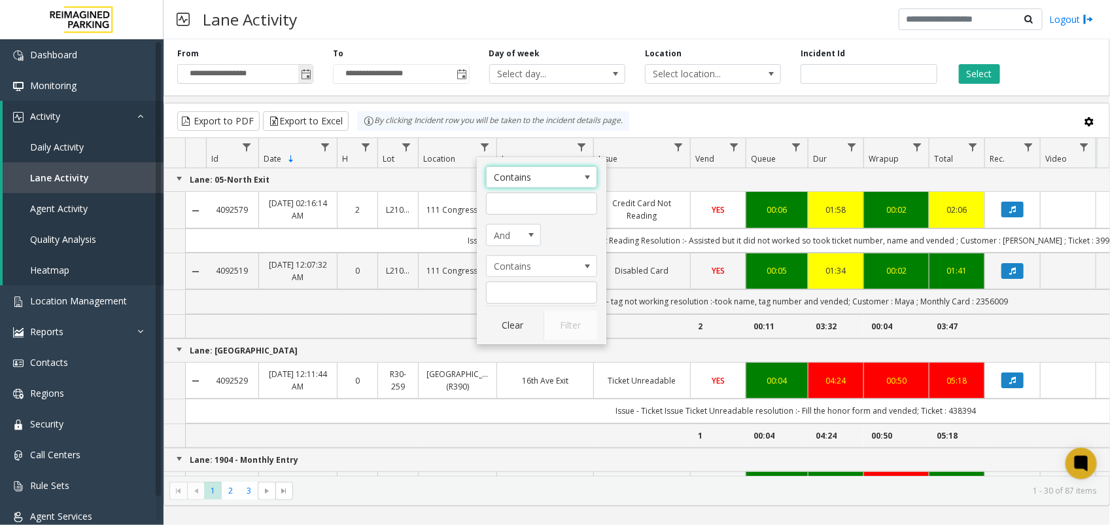
click at [303, 74] on span "Toggle popup" at bounding box center [306, 74] width 10 height 10
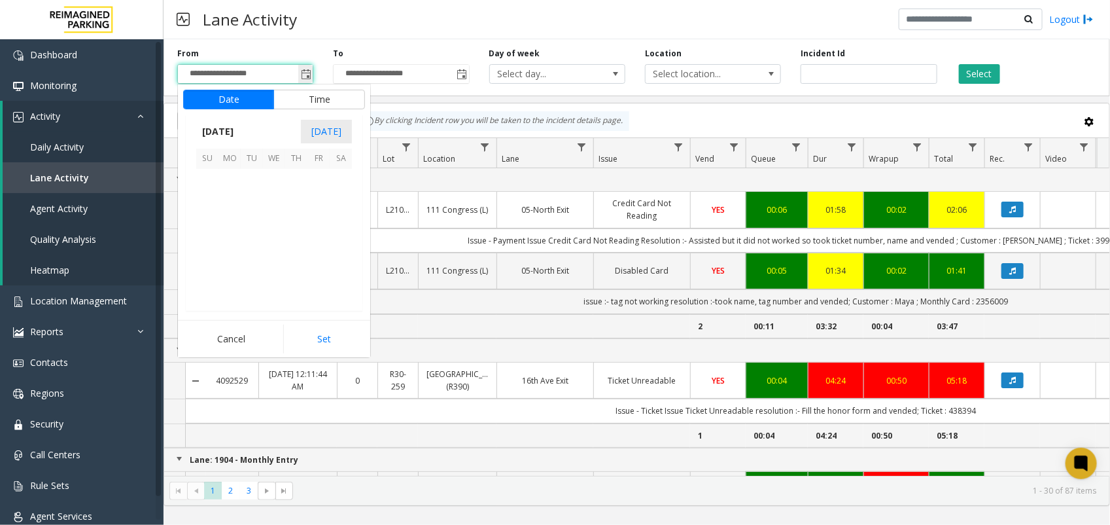
scroll to position [234878, 0]
click at [224, 137] on span "[DATE]" at bounding box center [217, 132] width 43 height 20
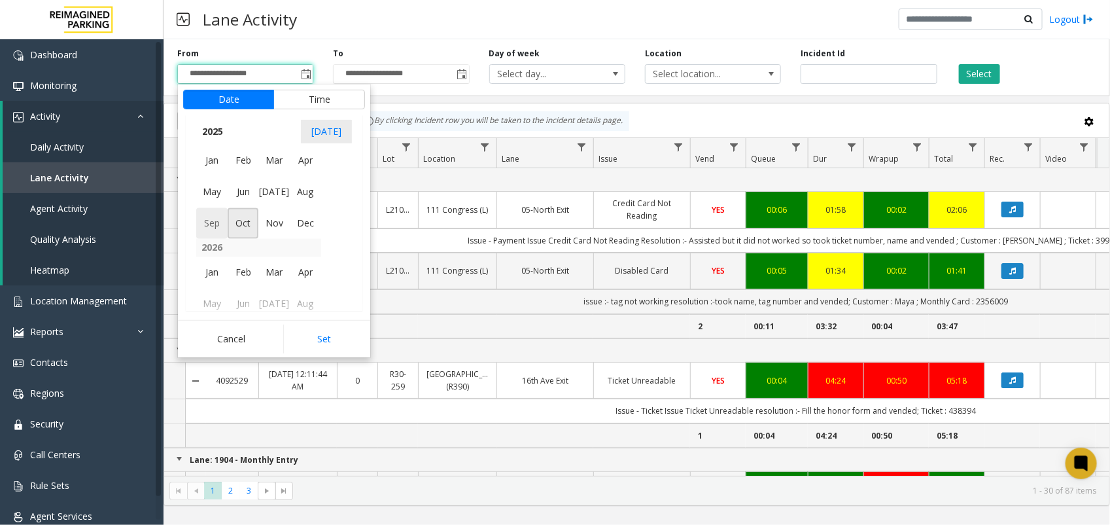
click at [213, 224] on span "Sep" at bounding box center [211, 222] width 31 height 31
click at [237, 179] on span "1" at bounding box center [230, 180] width 22 height 22
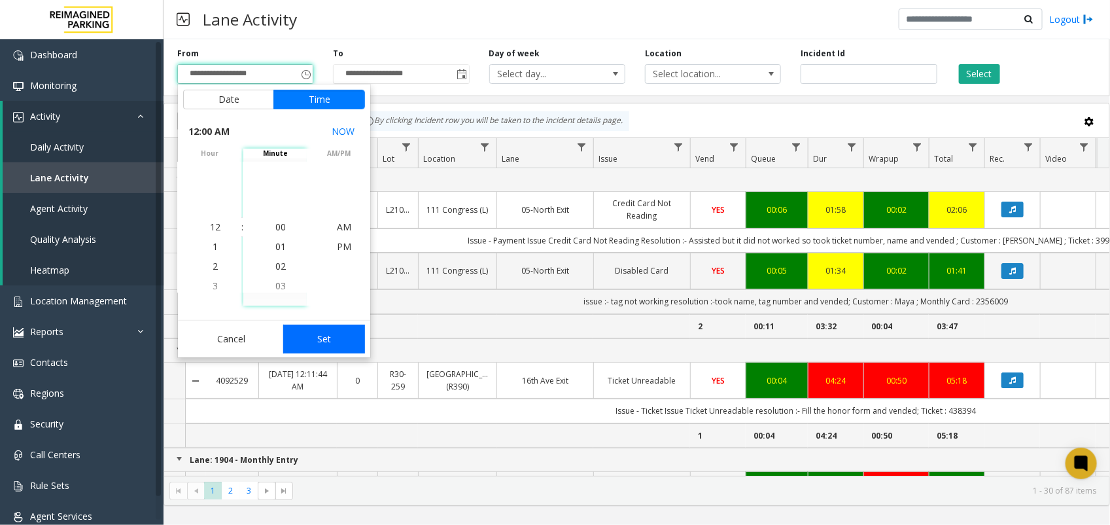
click at [324, 344] on button "Set" at bounding box center [324, 339] width 82 height 29
type input "**********"
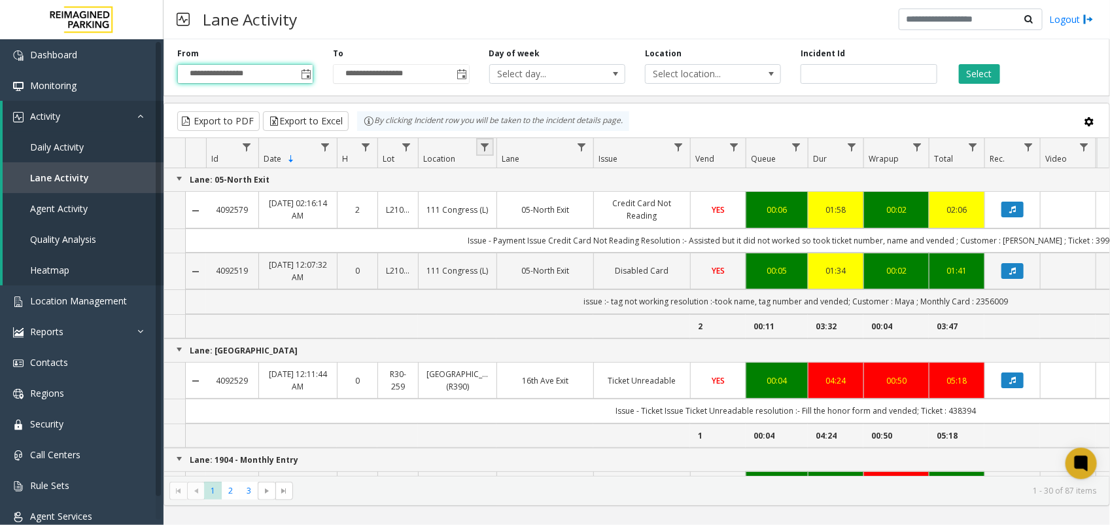
click at [478, 151] on link "Data table" at bounding box center [485, 147] width 18 height 18
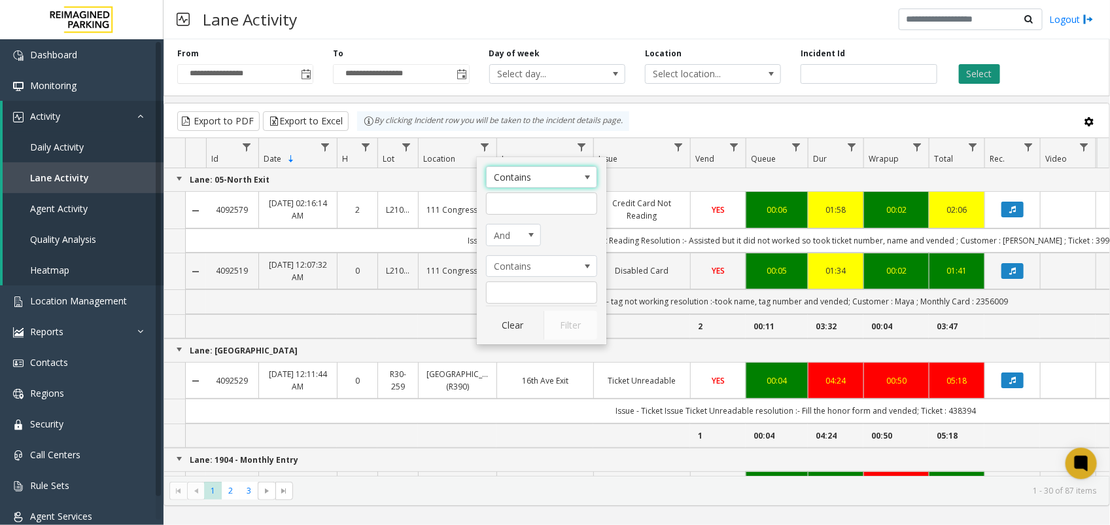
click at [966, 73] on button "Select" at bounding box center [979, 74] width 41 height 20
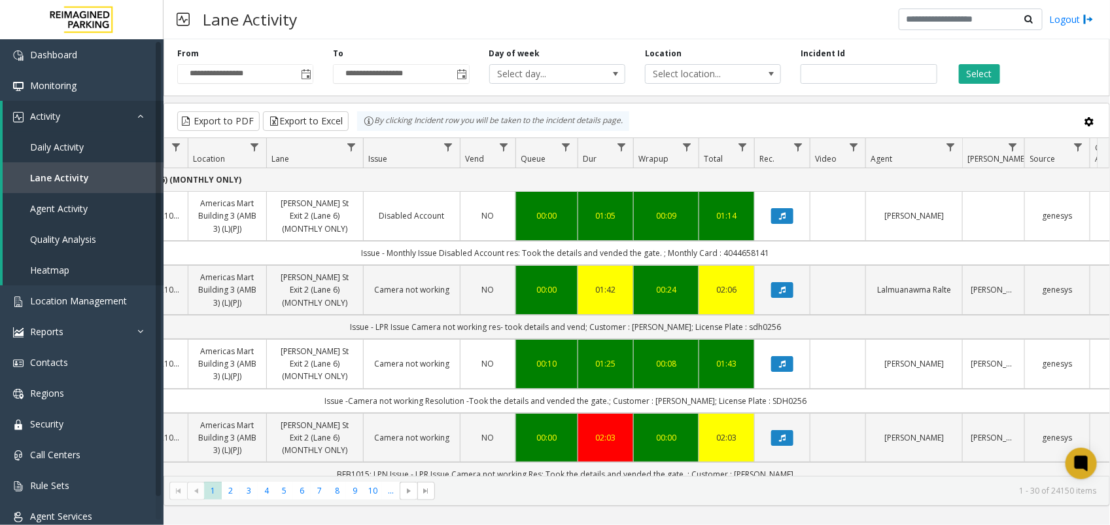
scroll to position [0, 289]
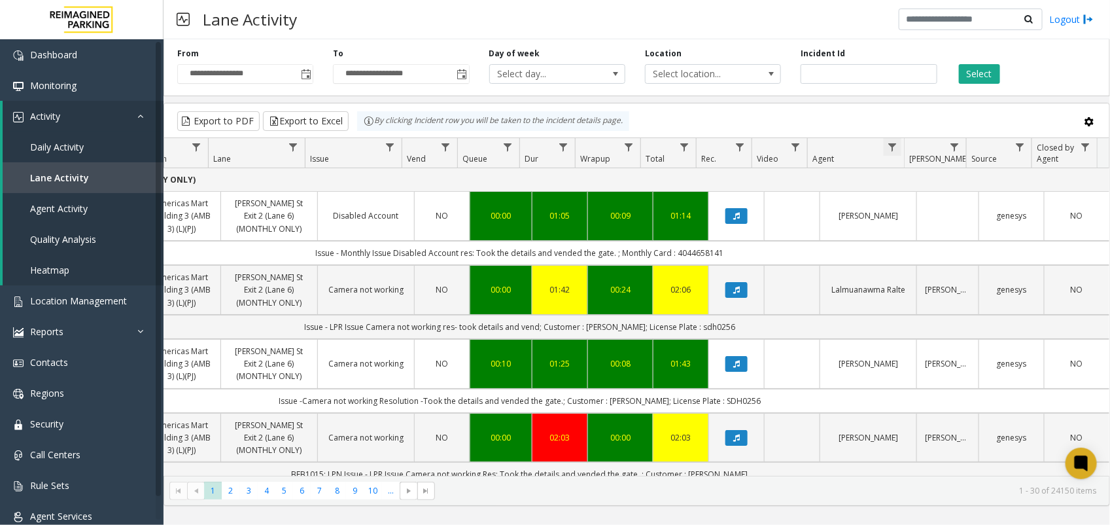
click at [892, 145] on span "Data table" at bounding box center [892, 147] width 10 height 10
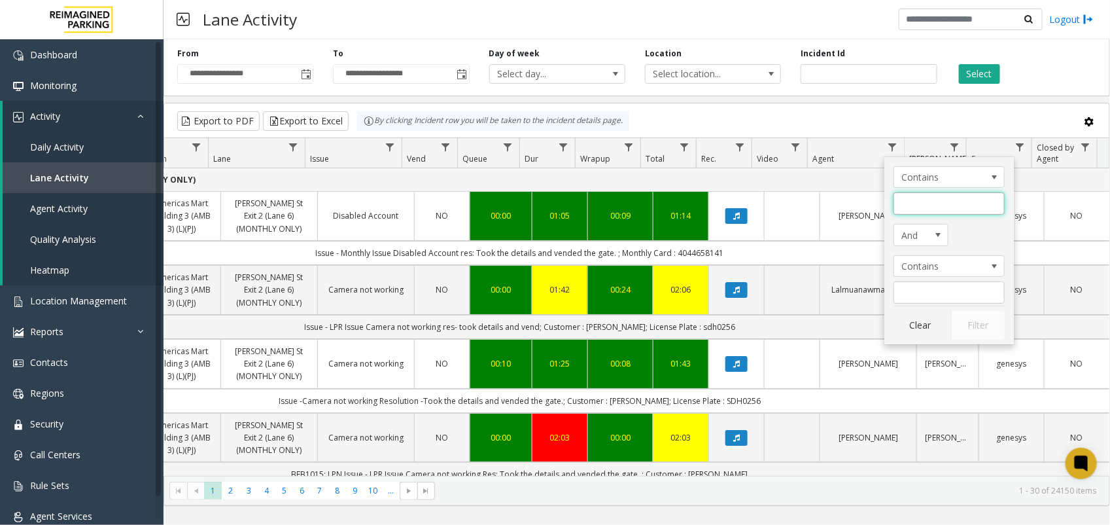
click at [921, 211] on input "Agent Filter" at bounding box center [949, 203] width 111 height 22
type input "*****"
click button "Filter" at bounding box center [978, 325] width 54 height 29
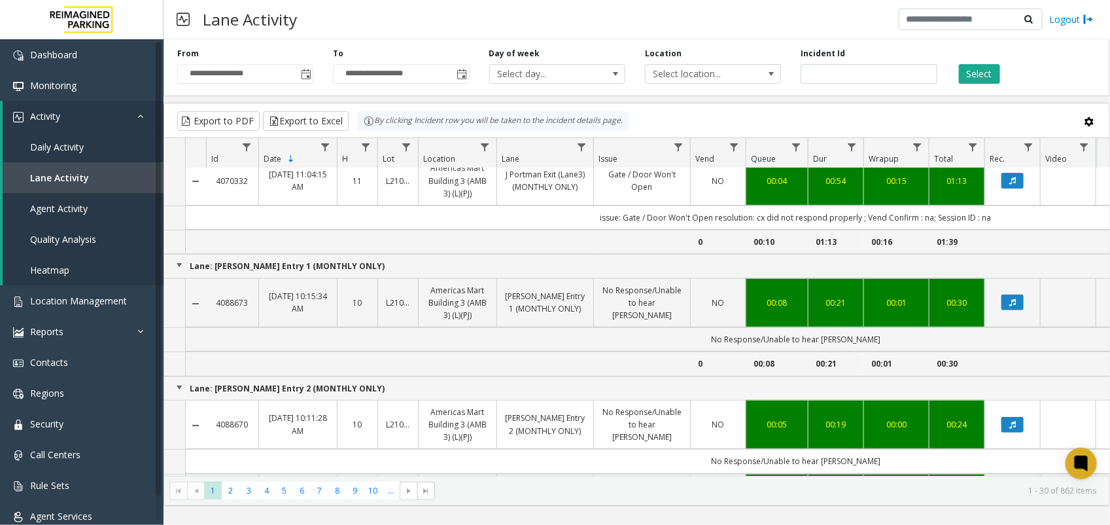
scroll to position [245, 0]
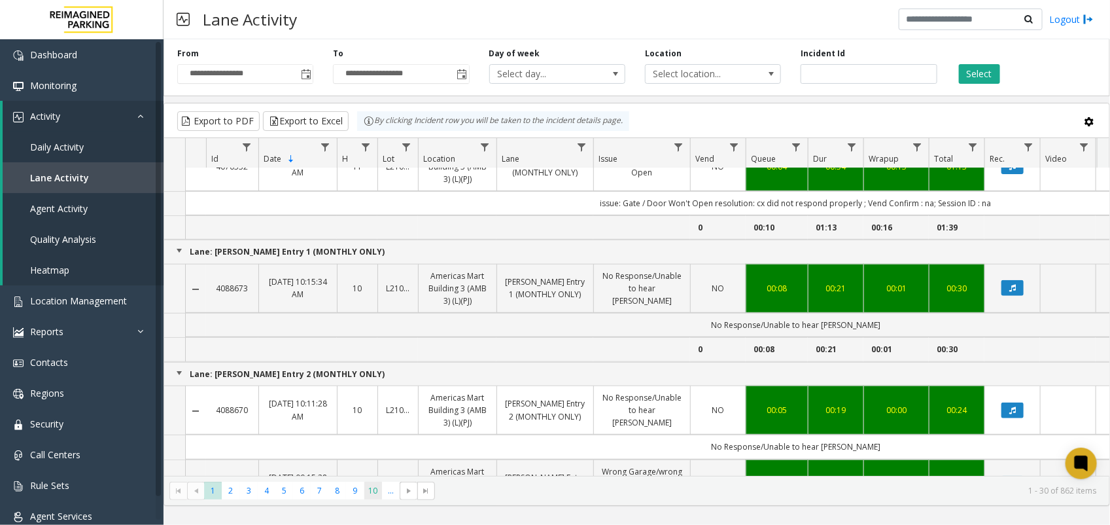
click at [376, 489] on span "10" at bounding box center [373, 491] width 18 height 18
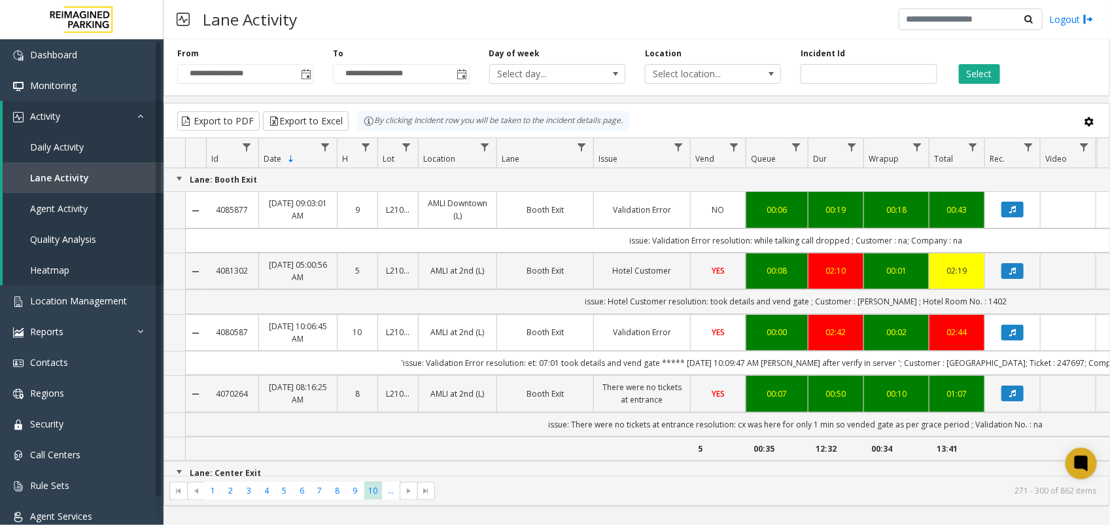
click at [666, 150] on th "Issue" at bounding box center [641, 153] width 97 height 30
click at [673, 146] on span "Data table" at bounding box center [678, 147] width 10 height 10
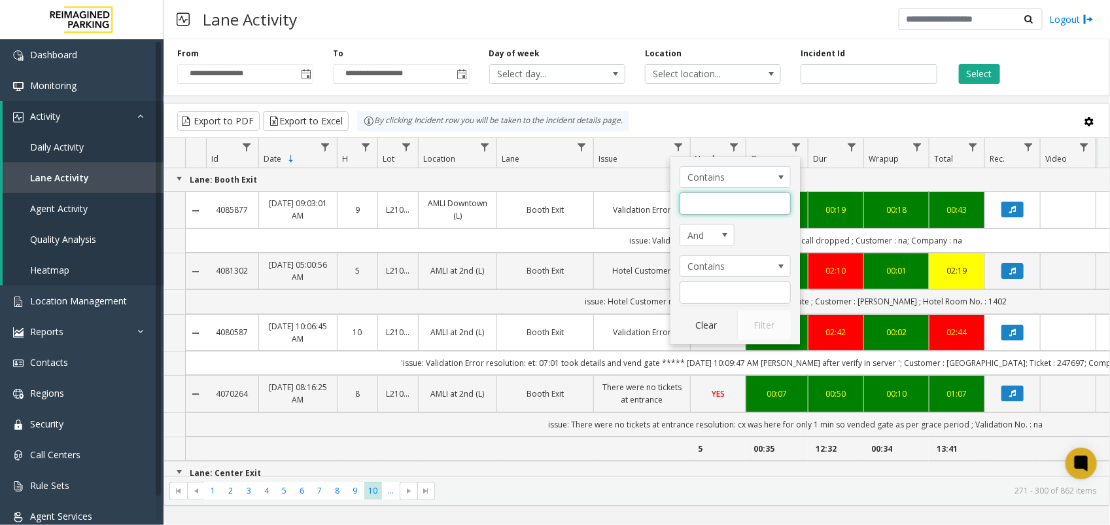
click at [721, 195] on input "Issue Filter" at bounding box center [735, 203] width 111 height 22
type input "******"
click button "Filter" at bounding box center [764, 325] width 54 height 29
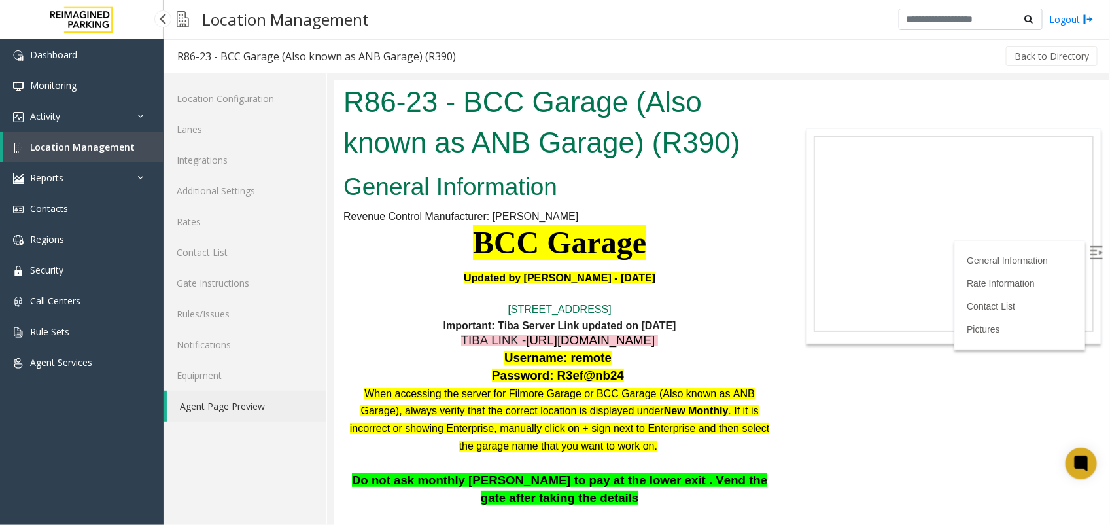
scroll to position [1376, 0]
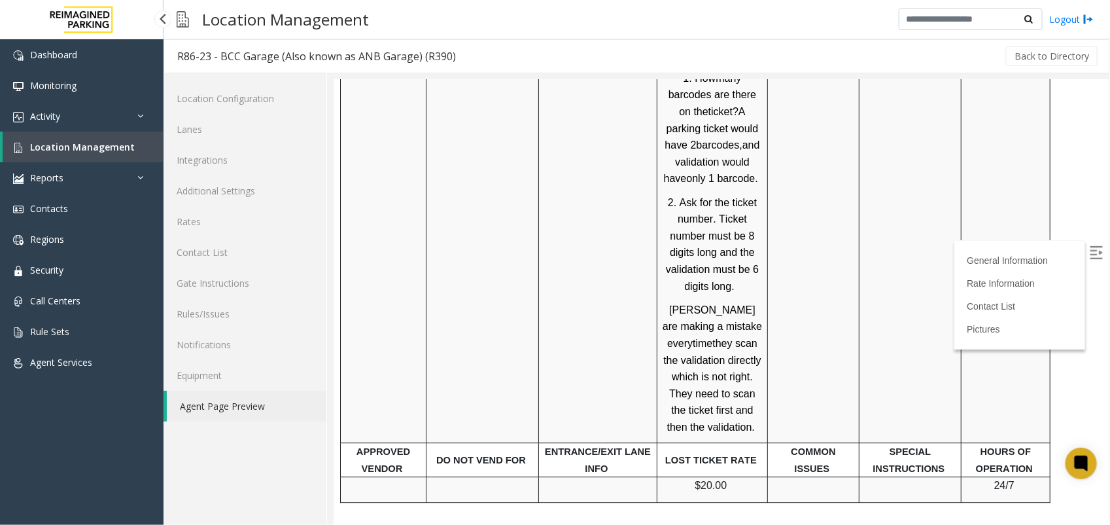
click at [82, 141] on span "Location Management" at bounding box center [82, 147] width 105 height 12
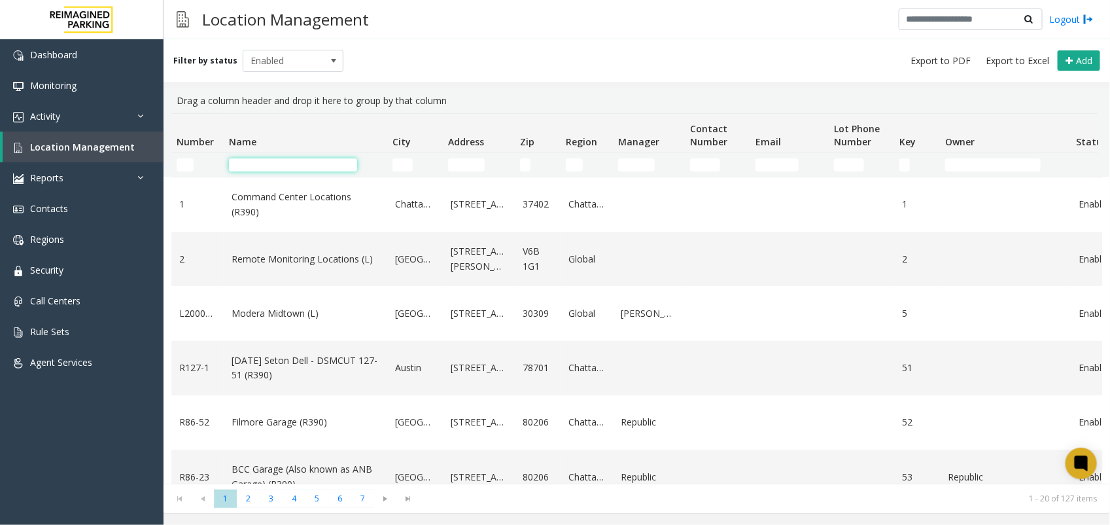
click at [309, 166] on input "Name Filter" at bounding box center [293, 164] width 128 height 13
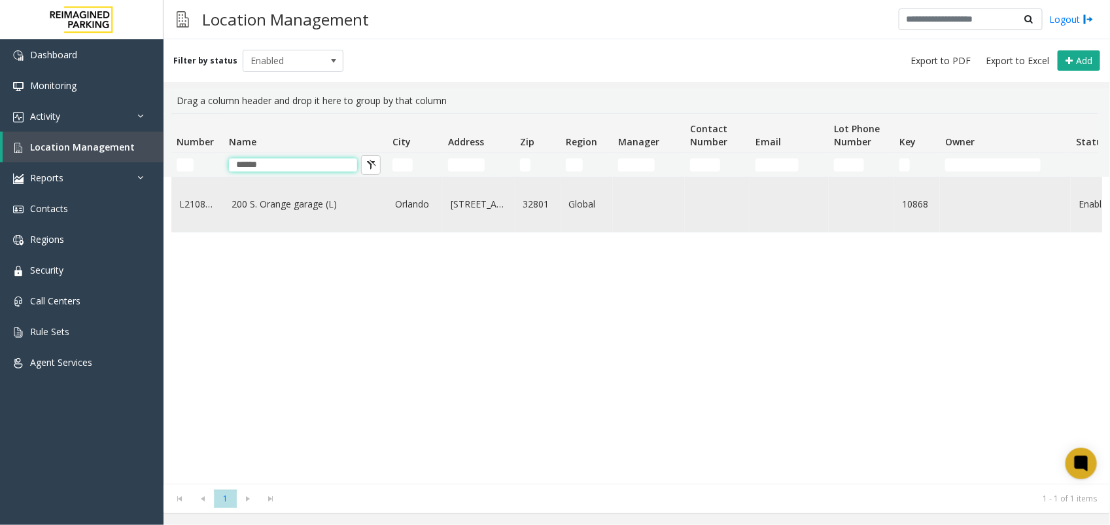
type input "******"
click at [308, 208] on link "200 S. Orange garage (L)" at bounding box center [306, 204] width 148 height 14
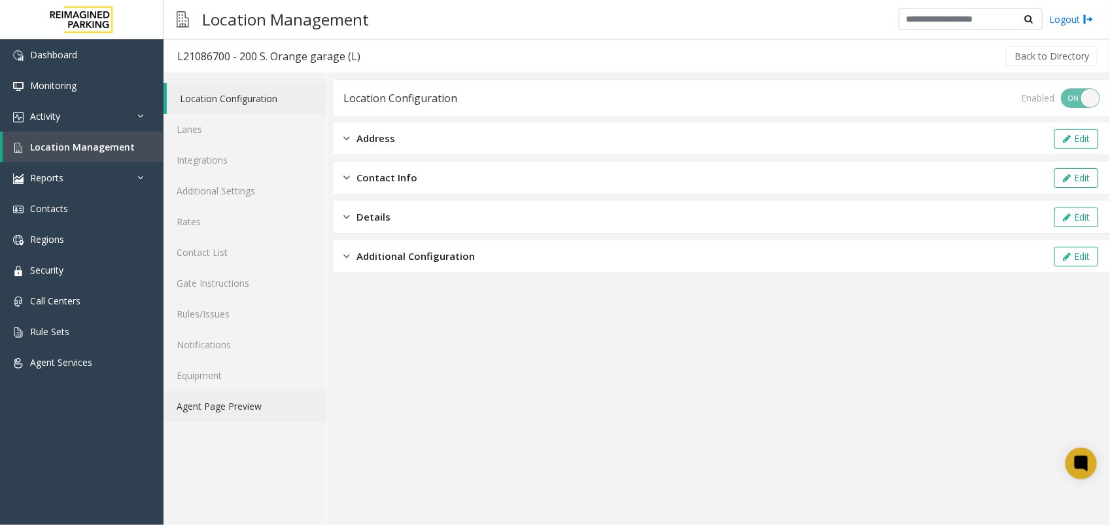
click at [240, 402] on link "Agent Page Preview" at bounding box center [245, 406] width 163 height 31
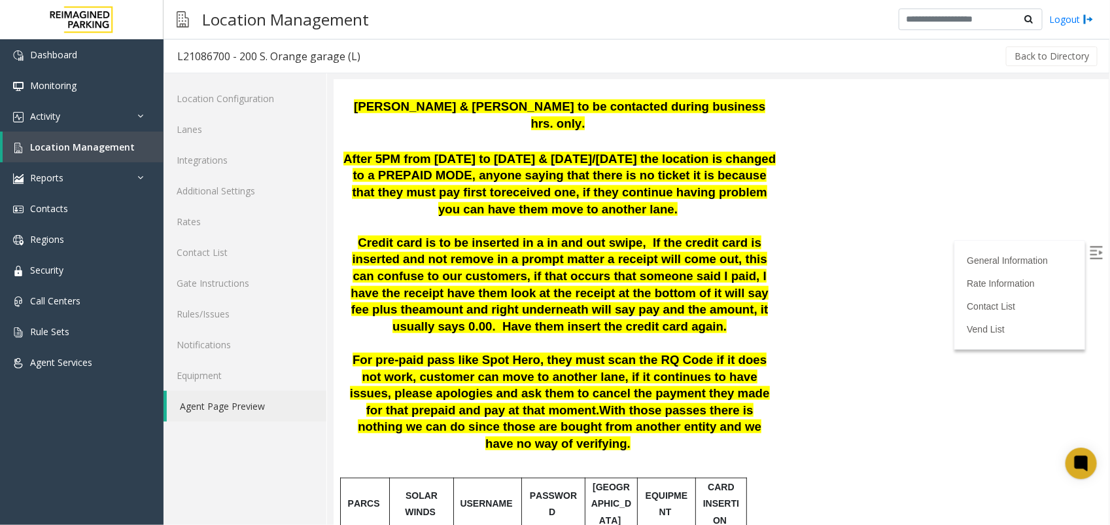
scroll to position [654, 0]
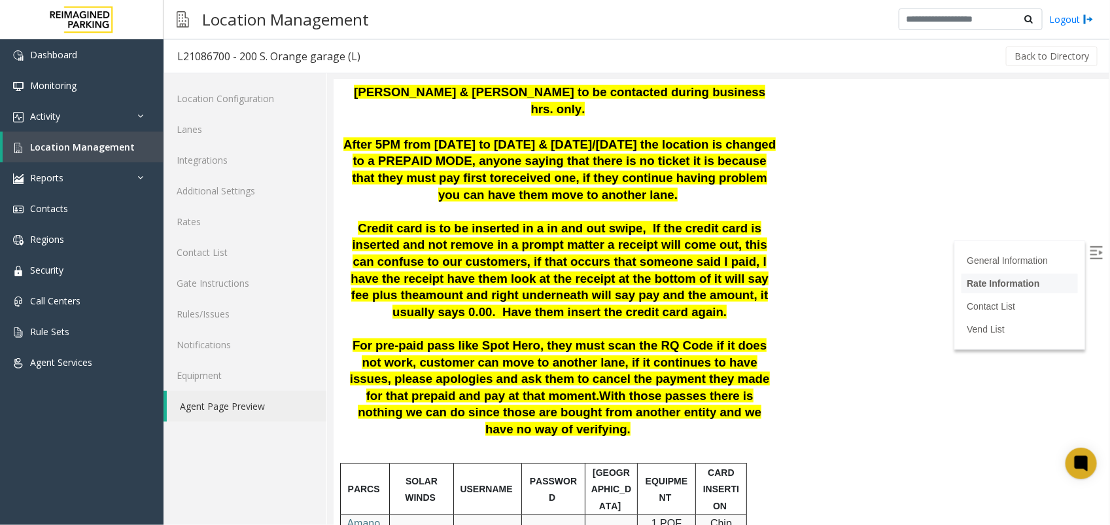
click at [989, 277] on link "Rate Information" at bounding box center [1002, 282] width 73 height 10
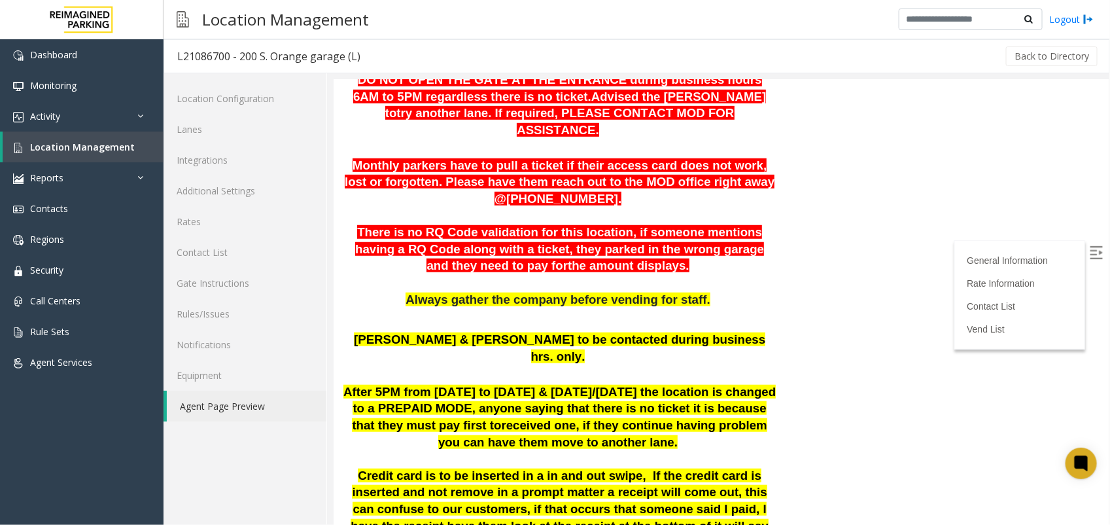
scroll to position [0, 0]
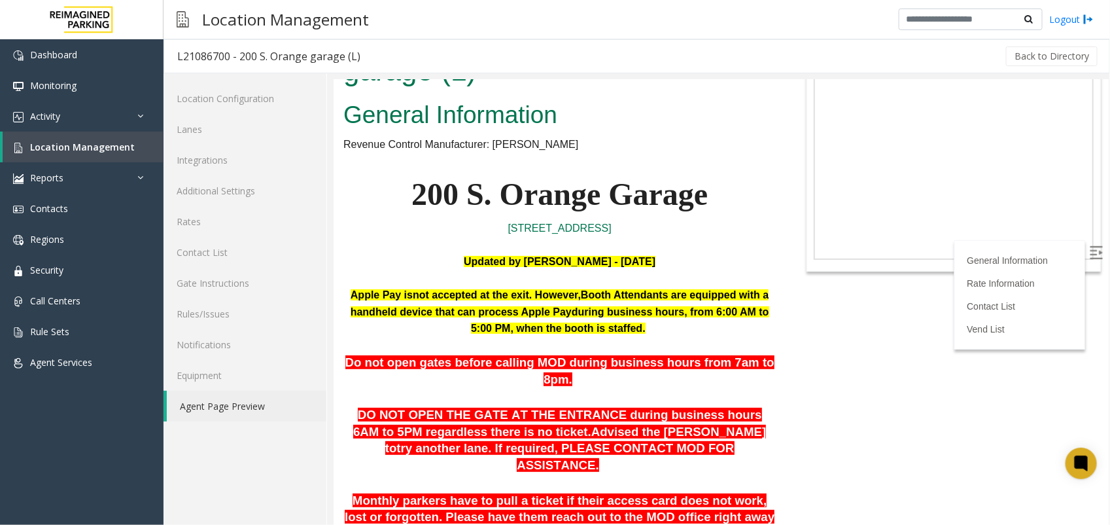
scroll to position [164, 0]
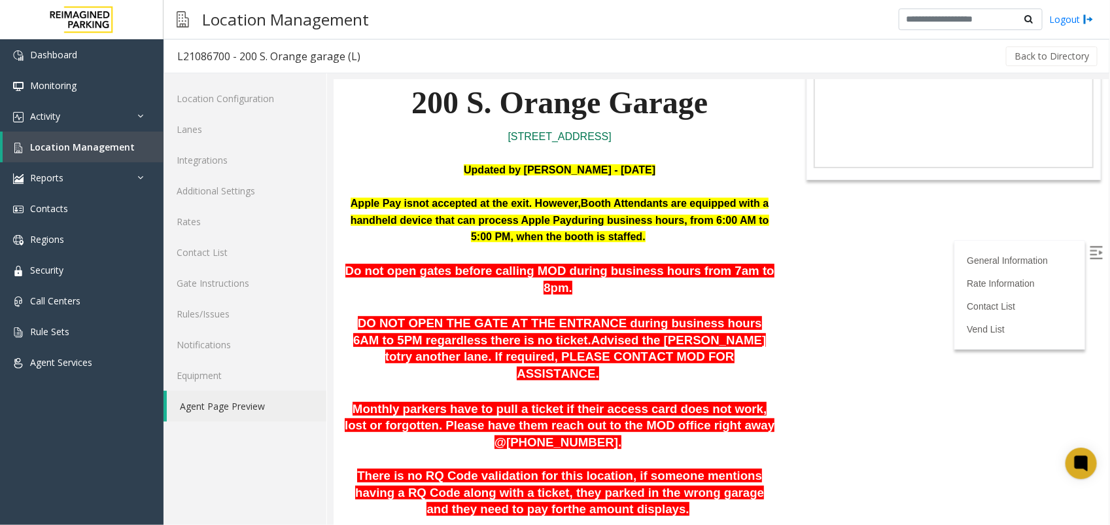
click at [440, 198] on span "not accepted at the exit" at bounding box center [470, 202] width 116 height 11
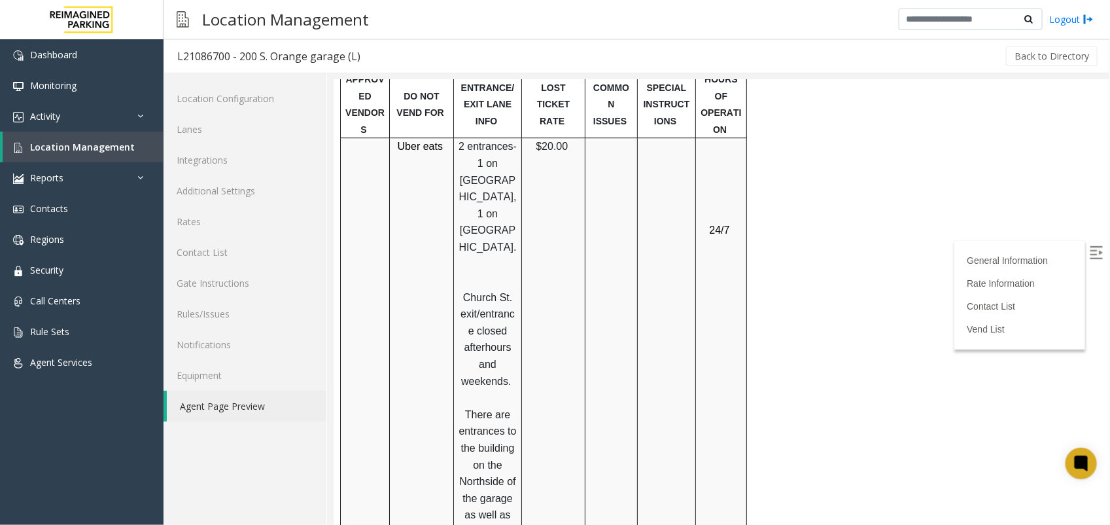
scroll to position [1718, 0]
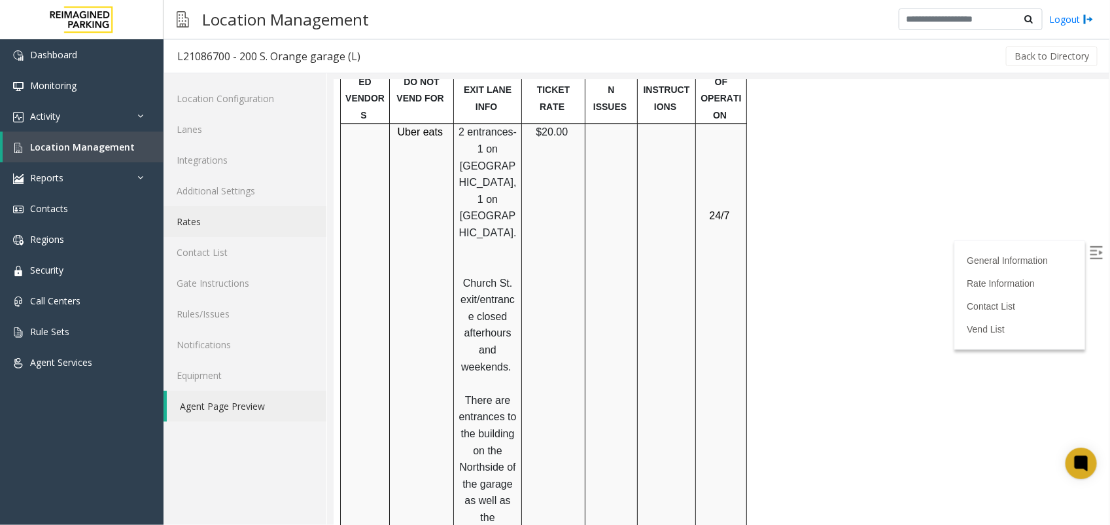
click at [200, 217] on link "Rates" at bounding box center [245, 221] width 163 height 31
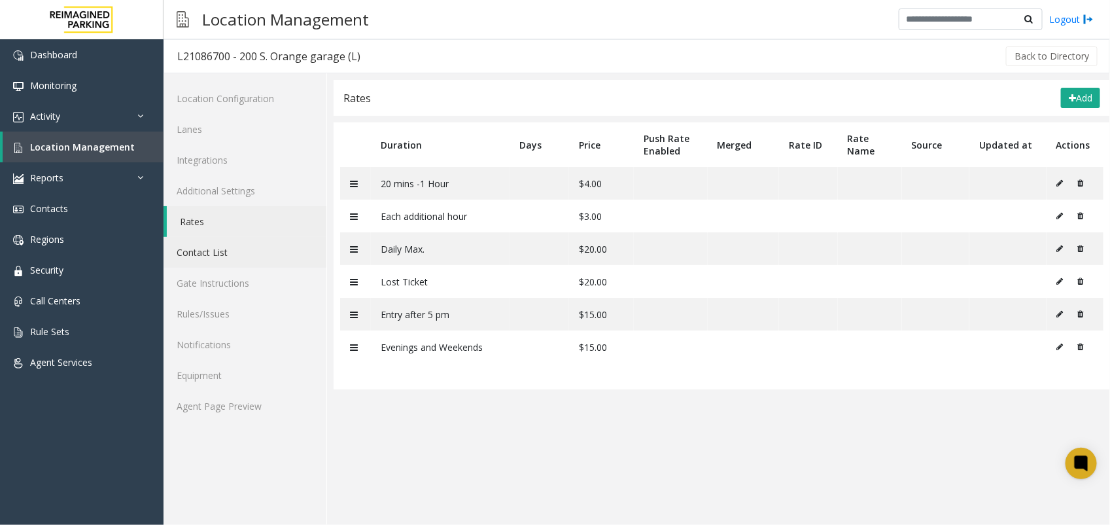
click at [198, 250] on link "Contact List" at bounding box center [245, 252] width 163 height 31
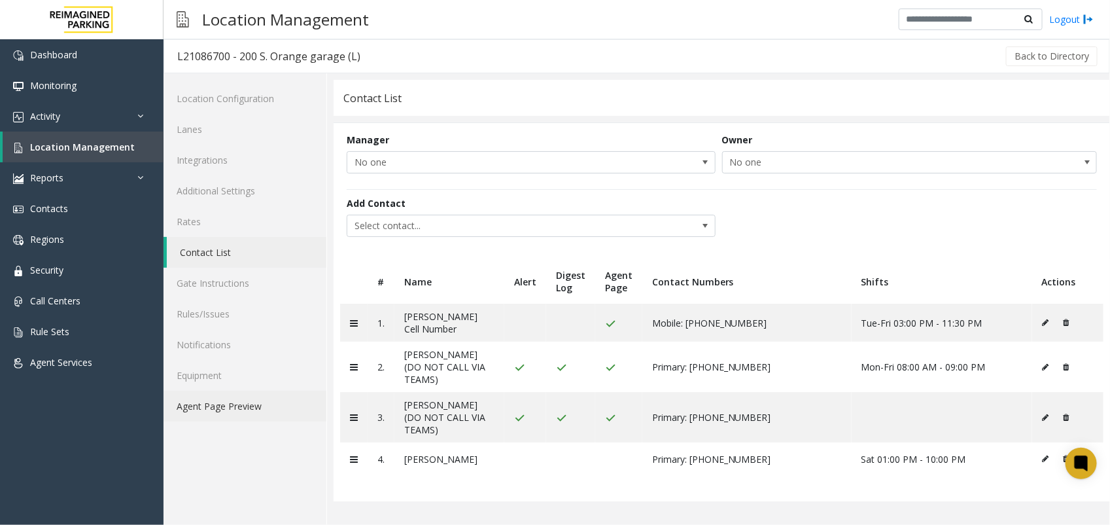
click at [241, 407] on link "Agent Page Preview" at bounding box center [245, 406] width 163 height 31
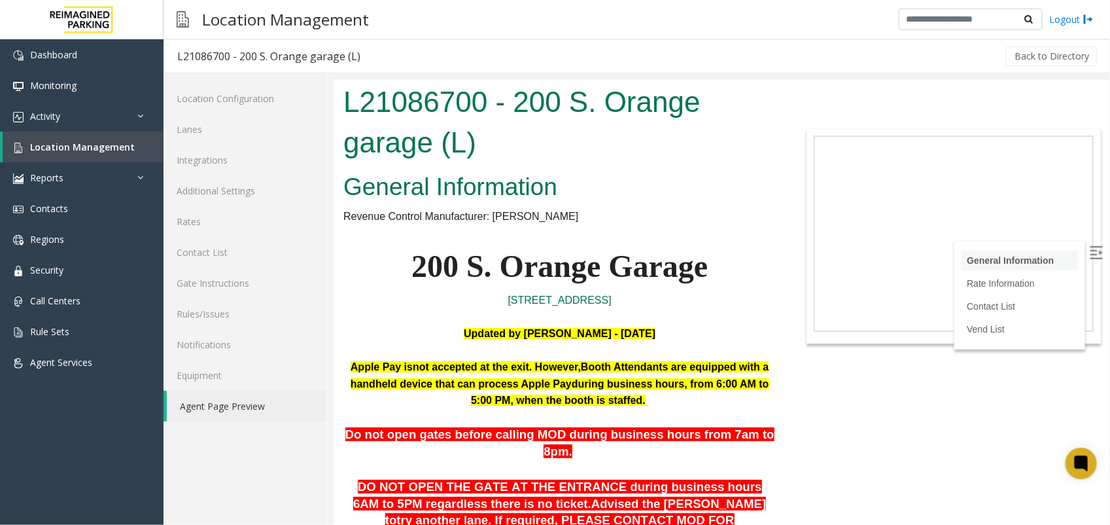
scroll to position [2344, 0]
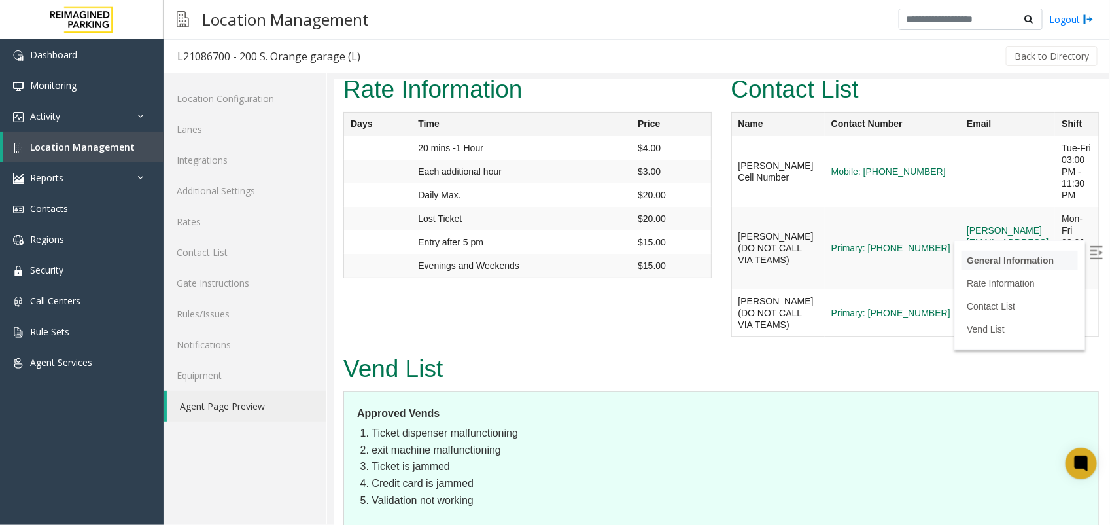
click at [996, 255] on link "General Information" at bounding box center [1009, 260] width 87 height 10
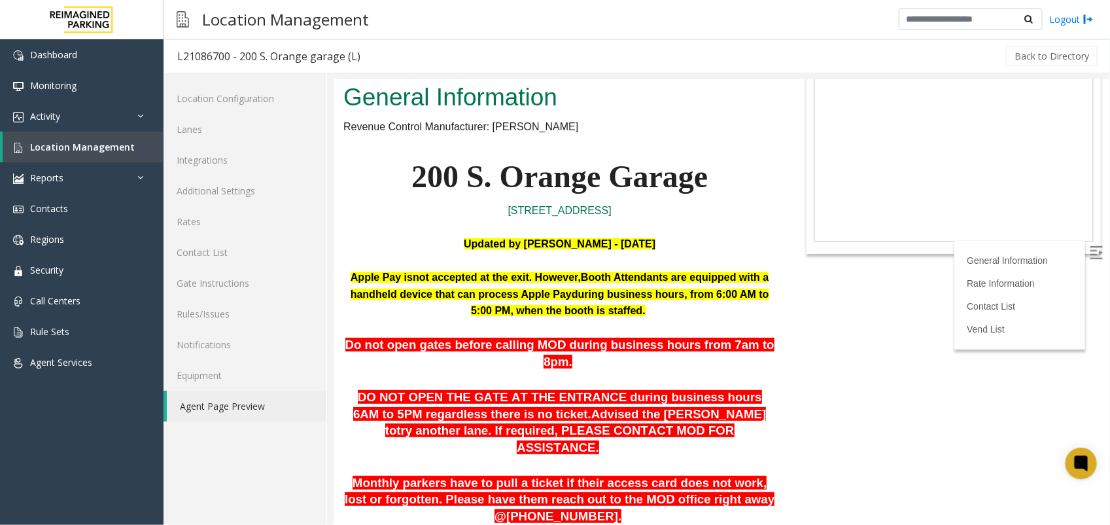
click at [1008, 243] on div "General Information Rate Information Contact List Vend List" at bounding box center [1019, 293] width 131 height 109
click at [1008, 255] on link "General Information" at bounding box center [1009, 260] width 87 height 10
click at [982, 250] on li "General Information" at bounding box center [1019, 260] width 116 height 20
click at [976, 277] on link "Rate Information" at bounding box center [1002, 282] width 73 height 10
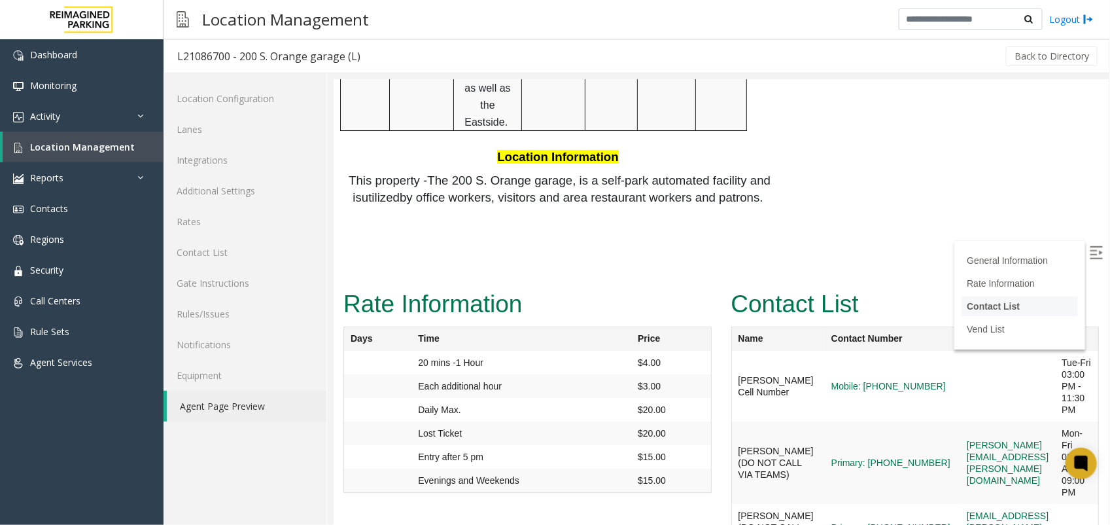
click at [976, 304] on link "Contact List" at bounding box center [992, 305] width 53 height 10
drag, startPoint x: 847, startPoint y: 428, endPoint x: 868, endPoint y: 398, distance: 36.1
click at [973, 503] on td "gil.barbosa@reimaginedparking.com" at bounding box center [1007, 527] width 95 height 48
click at [960, 421] on td "marisol.quinones@reimaginedparking.com" at bounding box center [1007, 462] width 95 height 82
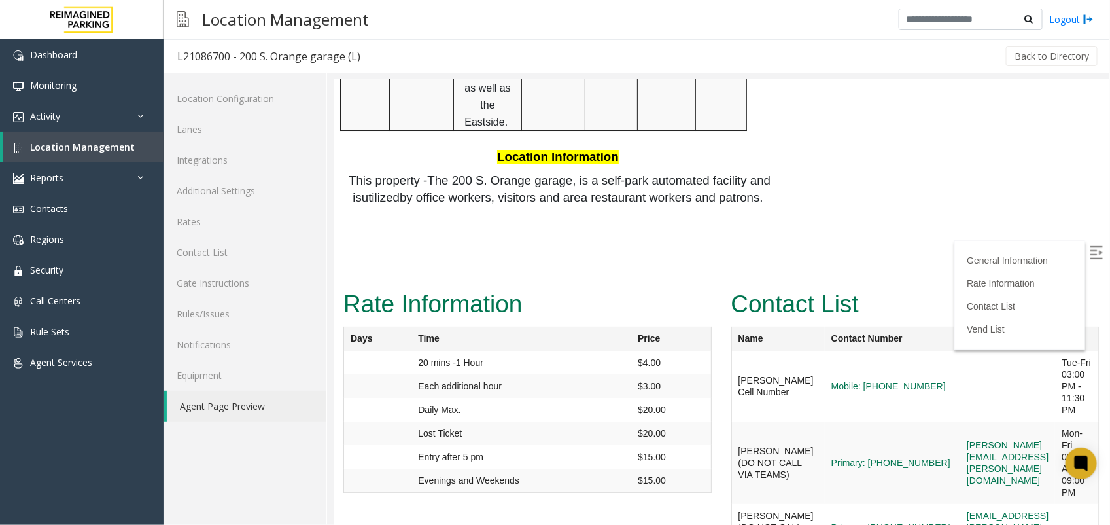
click at [1089, 246] on img at bounding box center [1095, 251] width 13 height 13
drag, startPoint x: 1070, startPoint y: 266, endPoint x: 891, endPoint y: 273, distance: 178.8
click at [960, 421] on td "marisol.quinones@reimaginedparking.com" at bounding box center [1007, 462] width 95 height 82
copy link "marisol.quinones@reimaginedparking.com"
drag, startPoint x: 1043, startPoint y: 349, endPoint x: 886, endPoint y: 349, distance: 157.0
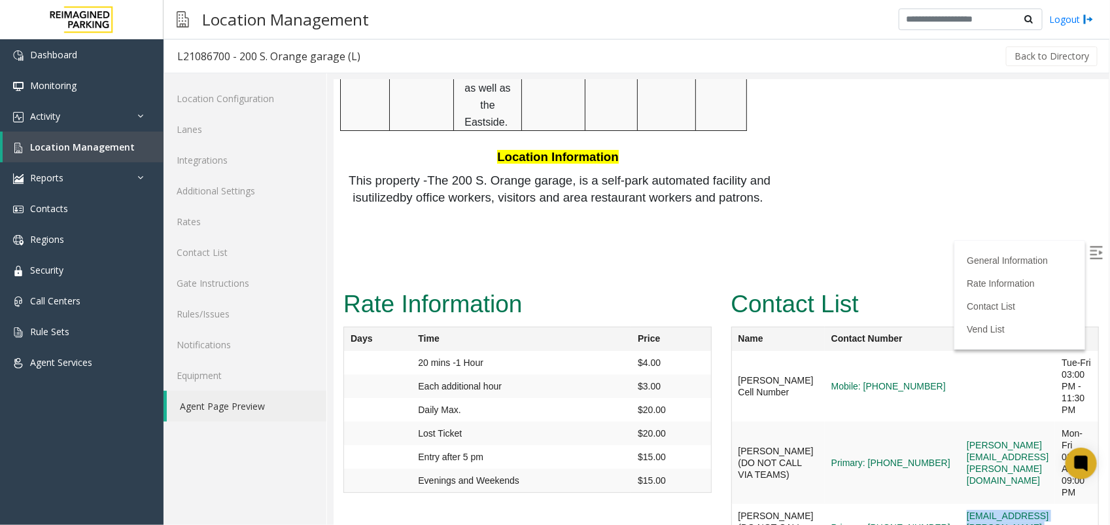
click at [960, 503] on td "gil.barbosa@reimaginedparking.com" at bounding box center [1007, 527] width 95 height 48
copy link "gil.barbosa@reimaginedparking.com"
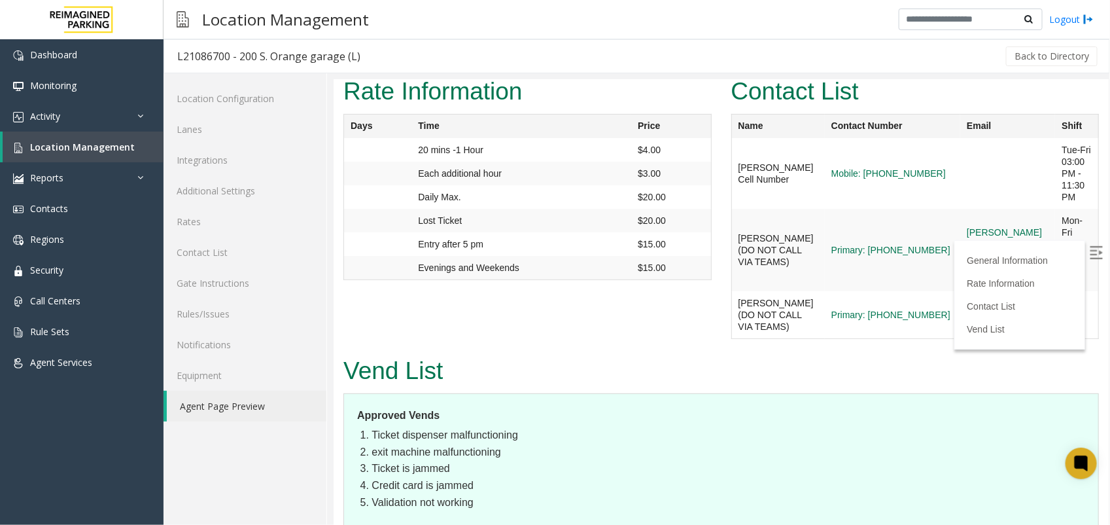
scroll to position [2344, 0]
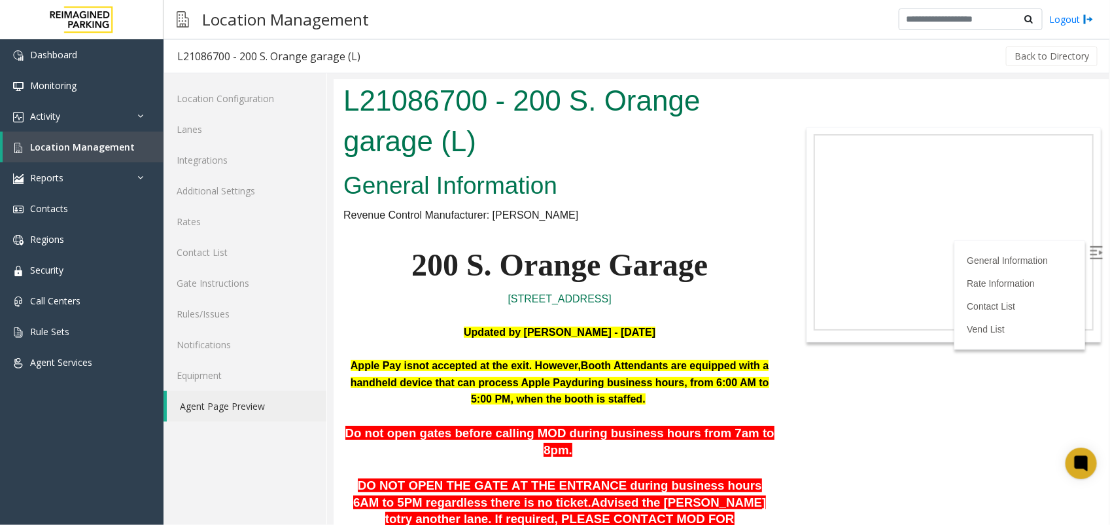
scroll to position [0, 0]
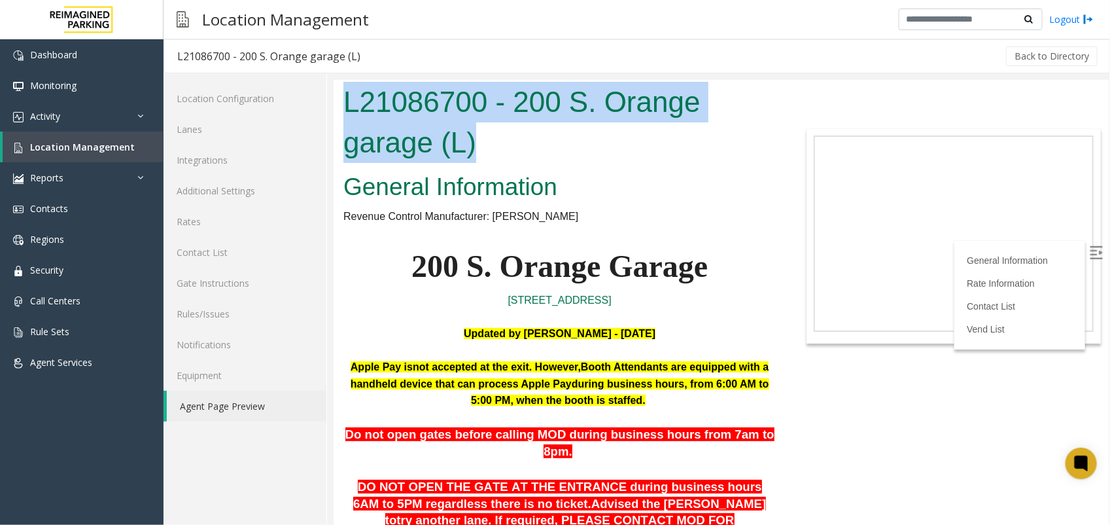
drag, startPoint x: 495, startPoint y: 147, endPoint x: 346, endPoint y: 96, distance: 157.7
click at [346, 96] on h1 "L21086700 - 200 S. Orange garage (L)" at bounding box center [559, 121] width 432 height 80
copy h1 "L21086700 - 200 S. Orange garage (L)"
click at [667, 149] on h1 "L21086700 - 200 S. Orange garage (L)" at bounding box center [559, 121] width 432 height 80
